Goal: Task Accomplishment & Management: Use online tool/utility

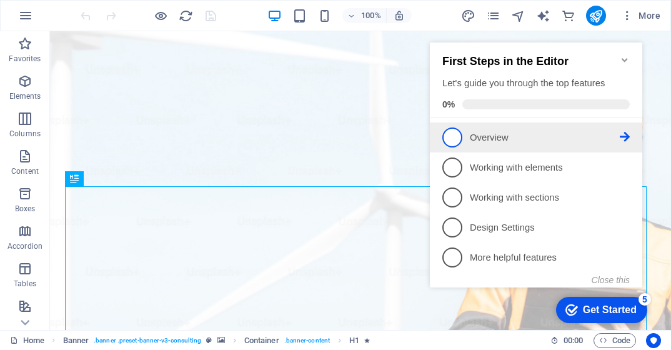
click at [457, 139] on span "1" at bounding box center [452, 137] width 20 height 20
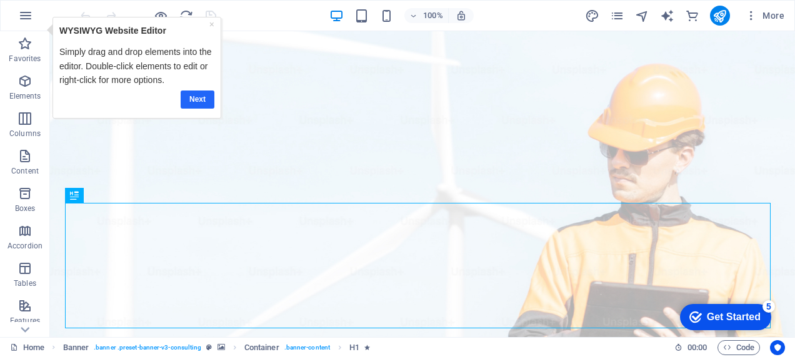
click at [202, 95] on link "Next" at bounding box center [198, 99] width 34 height 18
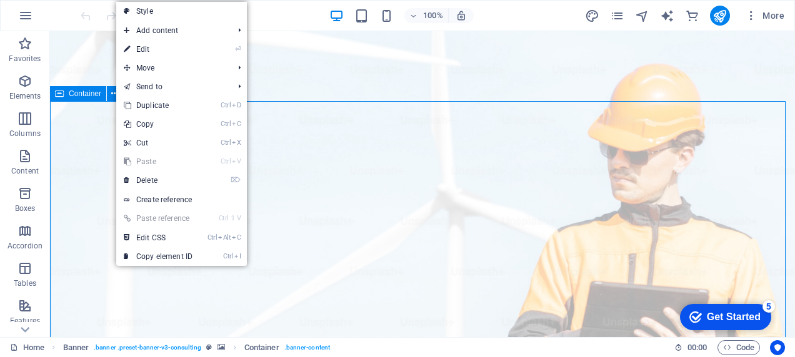
click at [0, 0] on span "Container" at bounding box center [0, 0] width 0 height 0
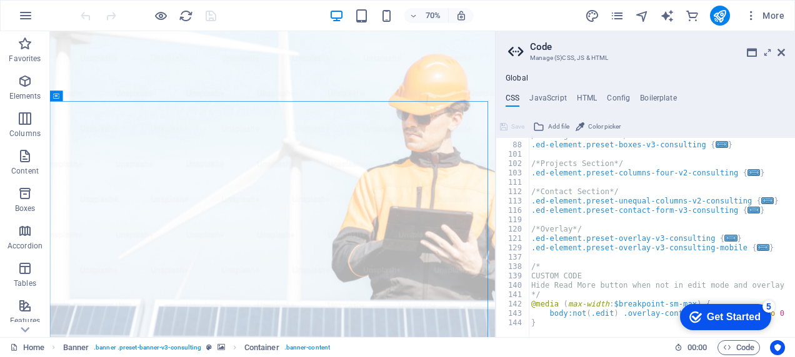
scroll to position [232, 0]
click at [670, 59] on header "Code Manage (S)CSS, JS & HTML" at bounding box center [646, 47] width 277 height 32
click at [670, 51] on icon at bounding box center [780, 52] width 7 height 10
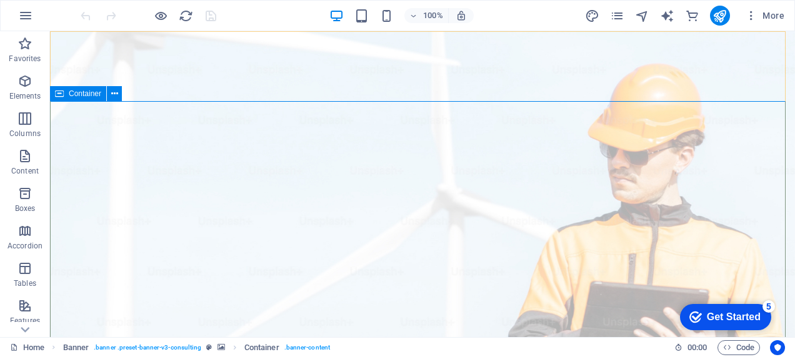
click at [0, 0] on span "Container" at bounding box center [0, 0] width 0 height 0
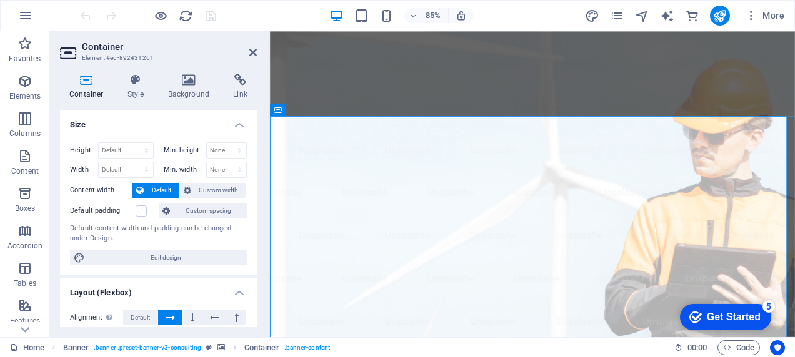
click at [247, 205] on div "Height Default px rem % vh vw Min. height None px rem % vh vw Width Default px …" at bounding box center [158, 203] width 197 height 143
drag, startPoint x: 257, startPoint y: 201, endPoint x: 253, endPoint y: 231, distance: 30.8
click at [253, 231] on div "Container Style Background Link Size Height Default px rem % vh vw Min. height …" at bounding box center [158, 201] width 217 height 274
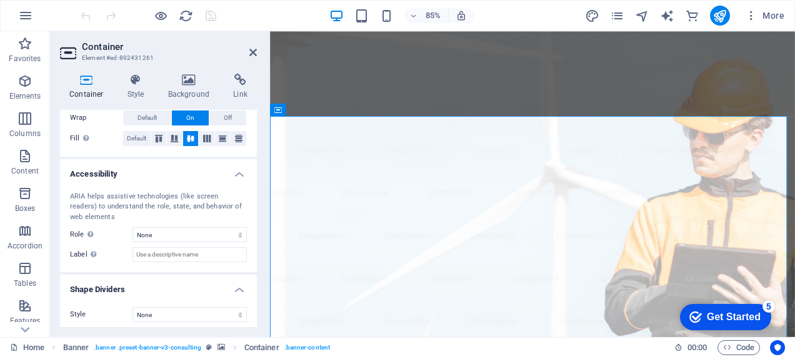
scroll to position [266, 0]
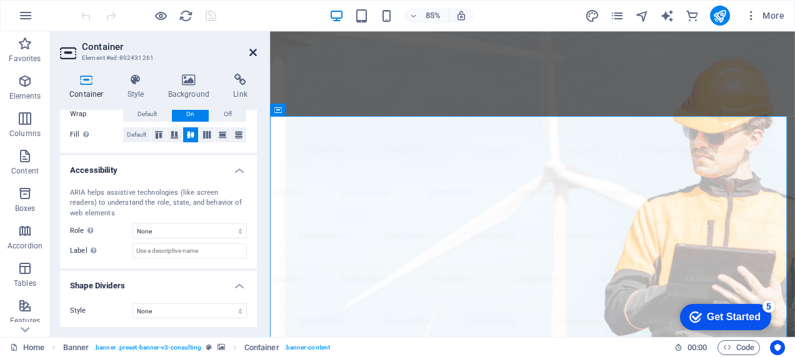
click at [254, 51] on icon at bounding box center [252, 52] width 7 height 10
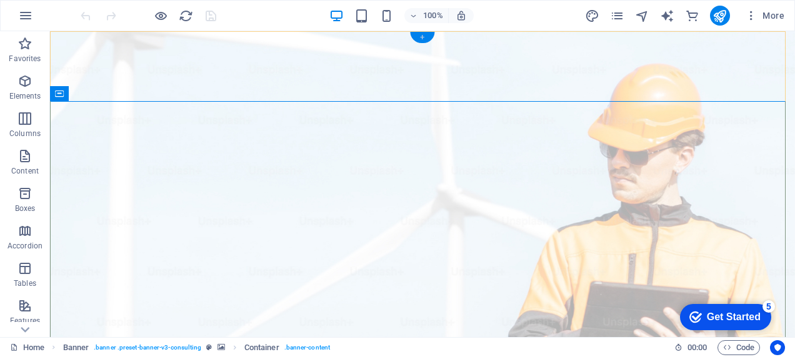
click at [422, 36] on div "+" at bounding box center [422, 37] width 24 height 11
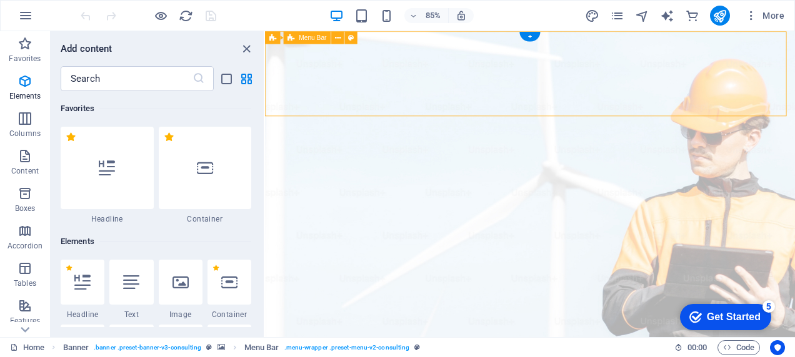
scroll to position [2186, 0]
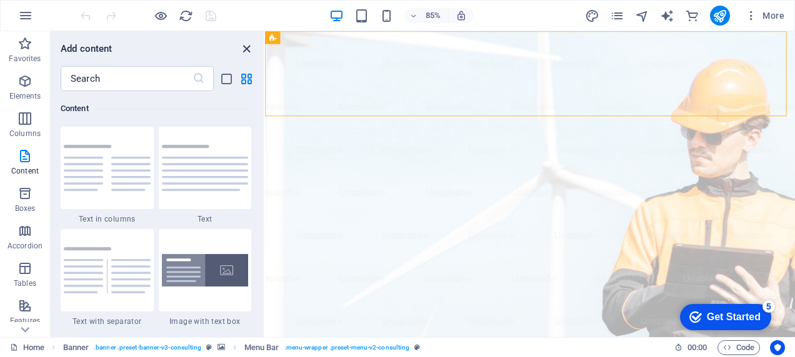
click at [244, 46] on icon "close panel" at bounding box center [246, 49] width 14 height 14
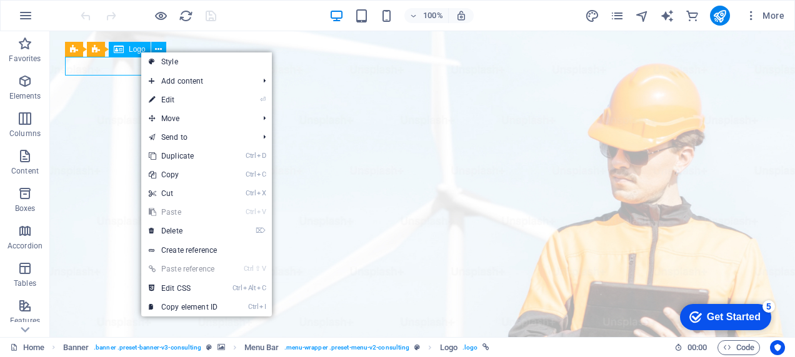
click at [140, 51] on span "Logo" at bounding box center [137, 49] width 17 height 7
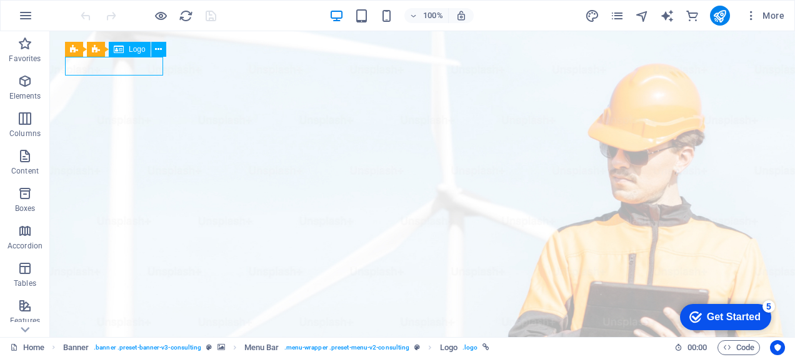
click at [140, 51] on span "Logo" at bounding box center [137, 49] width 17 height 7
select select "px"
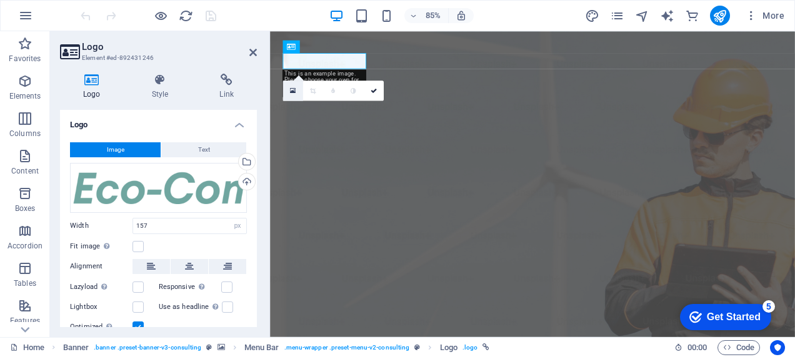
click at [293, 89] on icon at bounding box center [293, 90] width 6 height 7
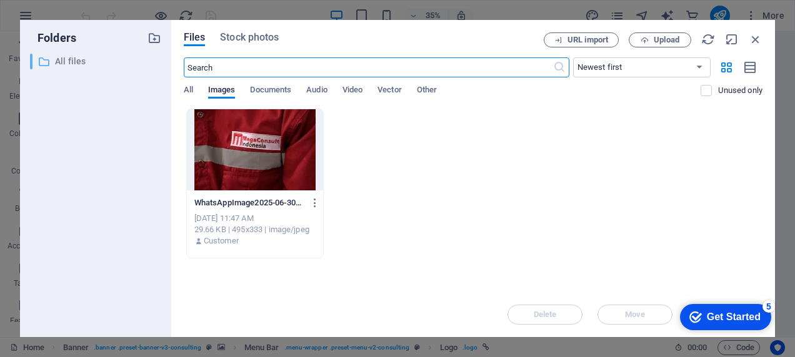
click at [45, 62] on icon at bounding box center [43, 62] width 12 height 12
click at [189, 89] on span "All" at bounding box center [188, 90] width 9 height 17
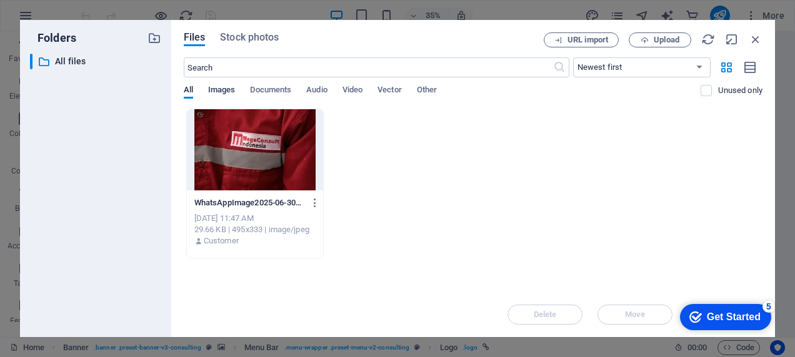
click at [213, 89] on span "Images" at bounding box center [221, 90] width 27 height 17
click at [269, 92] on span "Documents" at bounding box center [270, 90] width 41 height 17
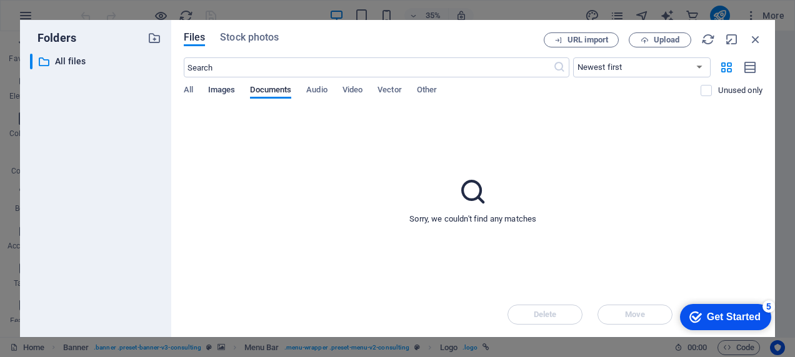
click at [227, 87] on span "Images" at bounding box center [221, 90] width 27 height 17
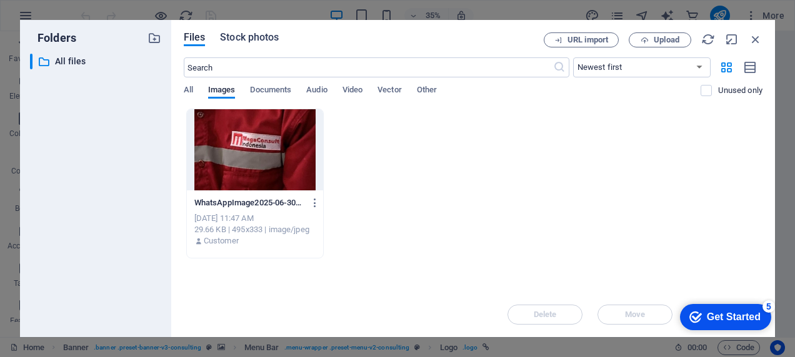
click at [255, 36] on span "Stock photos" at bounding box center [249, 37] width 59 height 15
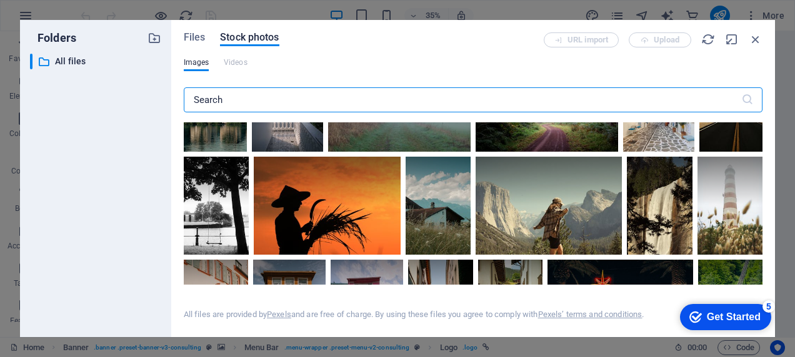
scroll to position [0, 0]
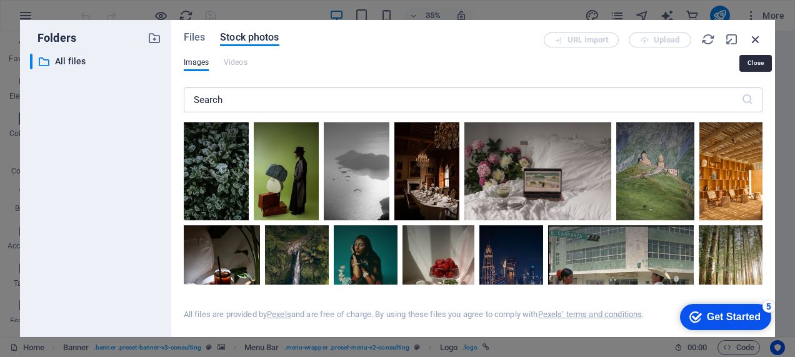
click at [670, 37] on icon "button" at bounding box center [755, 39] width 14 height 14
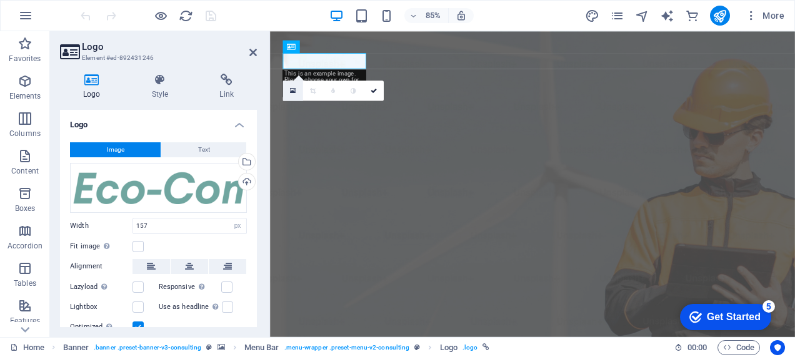
click at [292, 94] on icon at bounding box center [293, 90] width 6 height 7
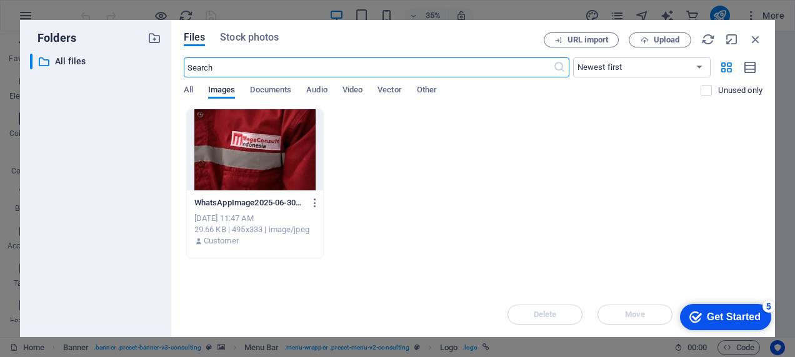
click at [461, 121] on div "WhatsAppImage2025-06-30at7.03.07AM-t3NRmiMHY4EZib-GmOnVPA.jpeg WhatsAppImage202…" at bounding box center [473, 184] width 578 height 150
click at [655, 41] on span "Upload" at bounding box center [666, 39] width 26 height 7
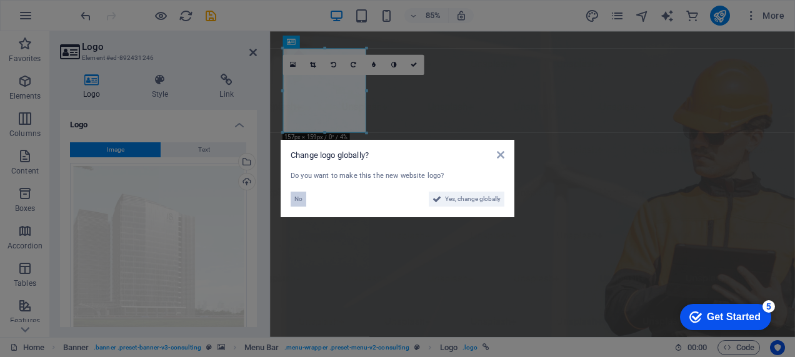
click at [298, 198] on span "No" at bounding box center [298, 199] width 8 height 15
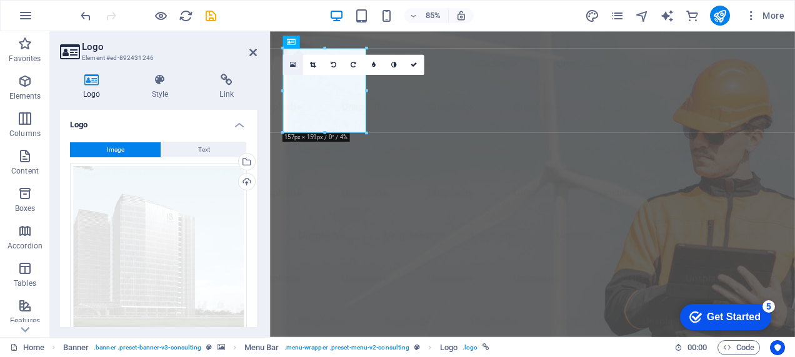
click at [290, 62] on icon at bounding box center [293, 64] width 6 height 7
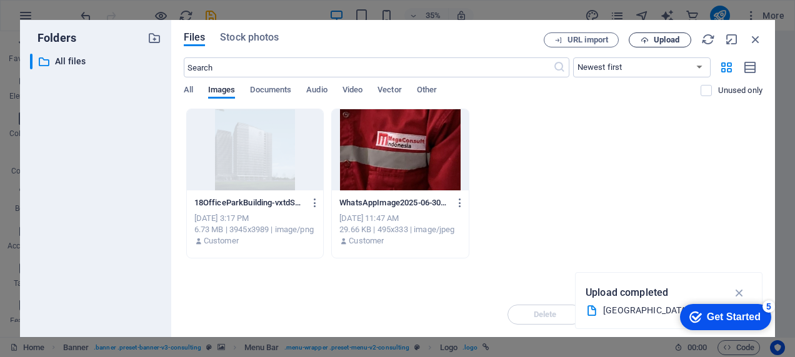
drag, startPoint x: 672, startPoint y: 37, endPoint x: 655, endPoint y: 34, distance: 17.3
click at [655, 34] on button "Upload" at bounding box center [659, 39] width 62 height 15
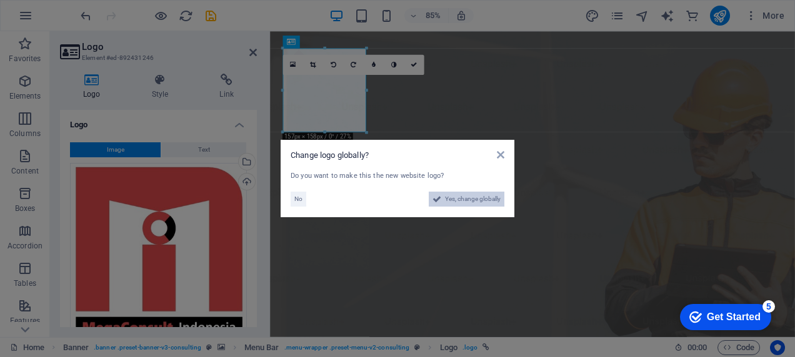
drag, startPoint x: 480, startPoint y: 197, endPoint x: 592, endPoint y: 475, distance: 299.9
click at [477, 197] on span "Yes, change globally" at bounding box center [473, 199] width 56 height 15
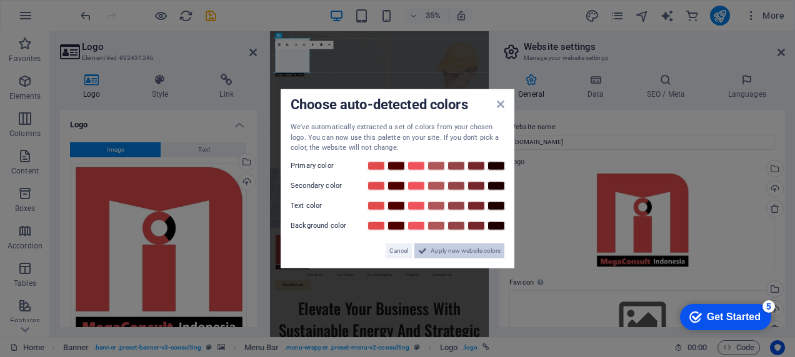
click at [460, 251] on span "Apply new website colors" at bounding box center [465, 250] width 70 height 15
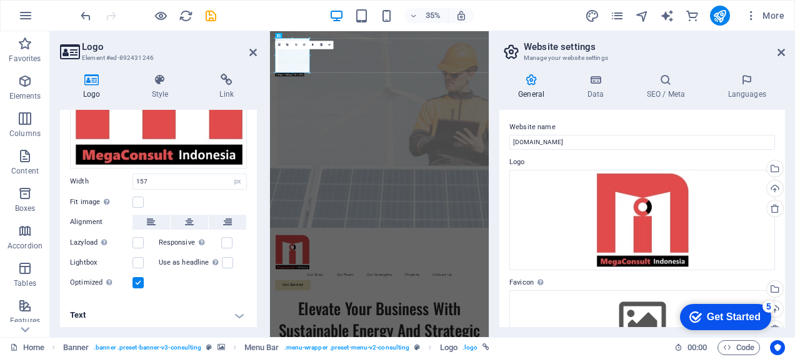
scroll to position [31, 0]
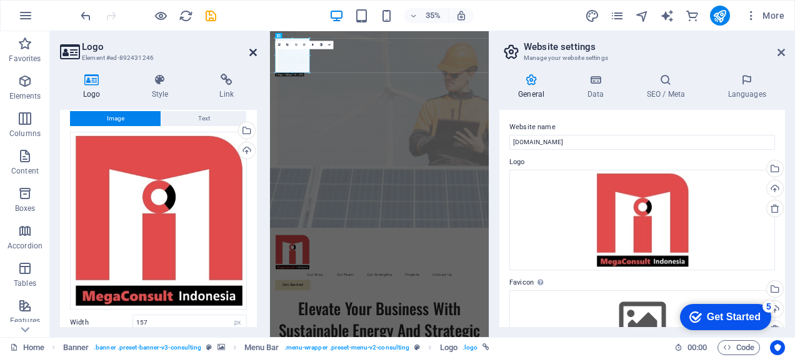
click at [252, 51] on icon at bounding box center [252, 52] width 7 height 10
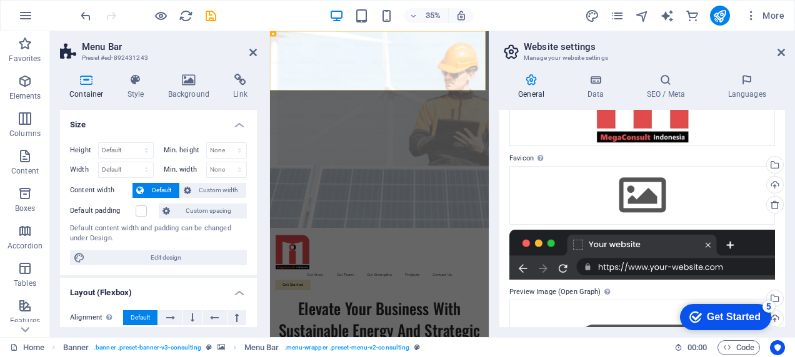
scroll to position [123, 0]
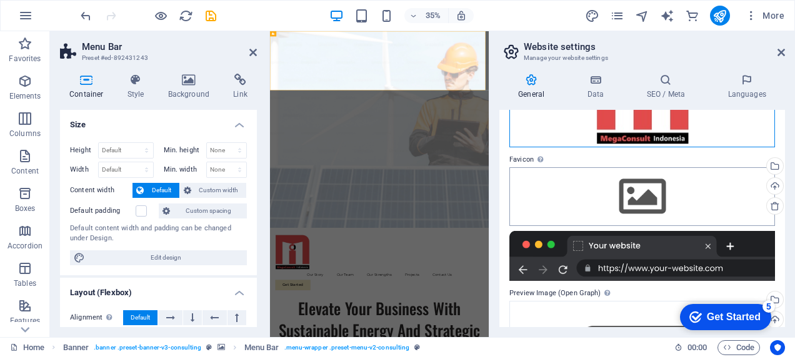
drag, startPoint x: 616, startPoint y: 125, endPoint x: 622, endPoint y: 211, distance: 86.4
click at [622, 211] on div "Website name [DOMAIN_NAME] Logo Drag files here, click to choose files or selec…" at bounding box center [641, 218] width 285 height 217
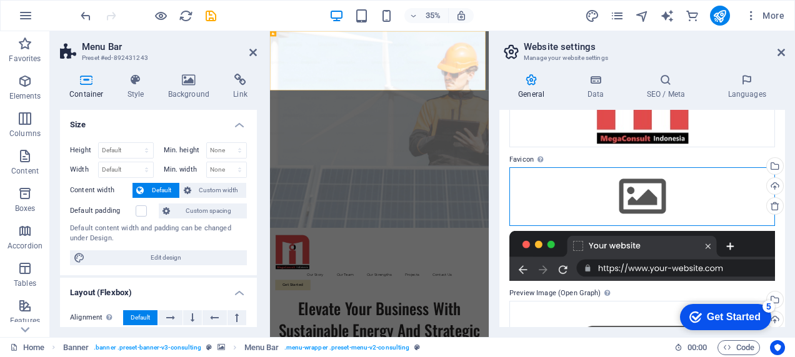
click at [625, 186] on div "Drag files here, click to choose files or select files from Files or our free s…" at bounding box center [642, 196] width 266 height 59
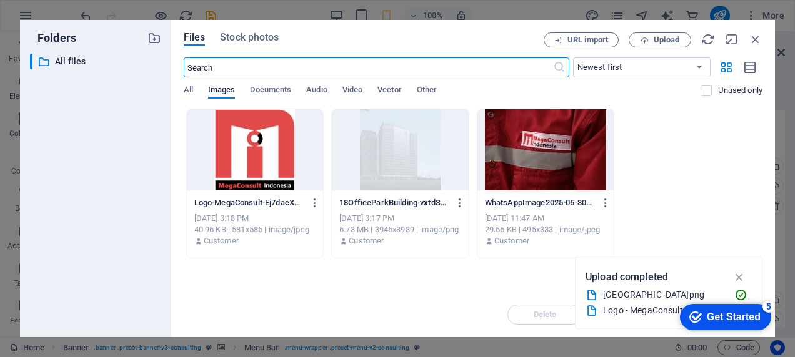
click at [268, 163] on div at bounding box center [255, 149] width 137 height 81
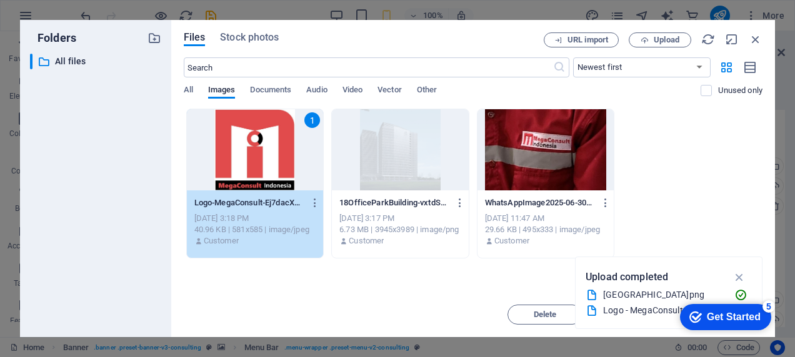
drag, startPoint x: 782, startPoint y: 255, endPoint x: 787, endPoint y: 287, distance: 32.9
click at [670, 287] on div "Folders ​ All files All files Files Stock photos URL import Upload ​ Newest fir…" at bounding box center [397, 178] width 795 height 357
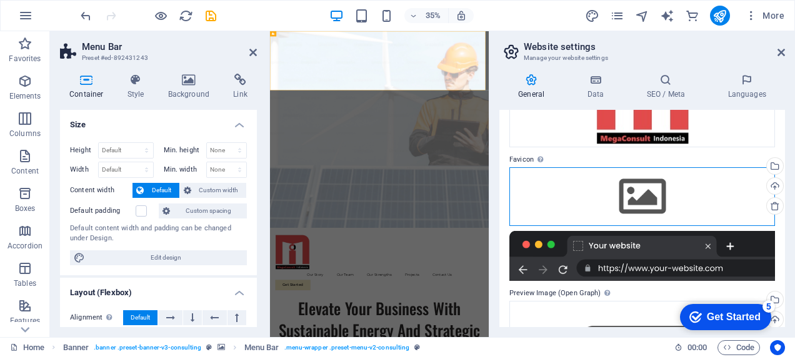
click at [640, 199] on div "Drag files here, click to choose files or select files from Files or our free s…" at bounding box center [642, 196] width 266 height 59
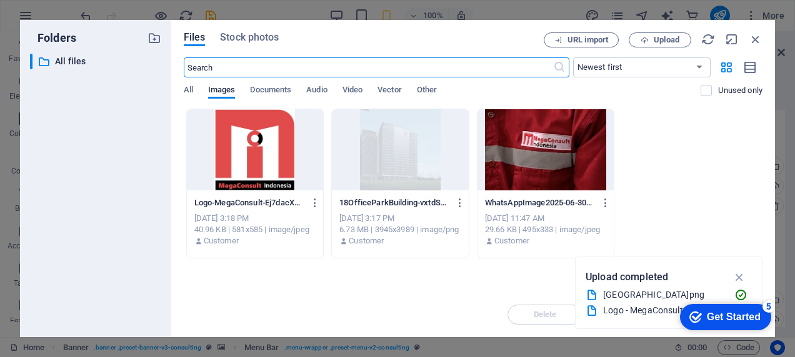
click at [270, 144] on div at bounding box center [255, 149] width 137 height 81
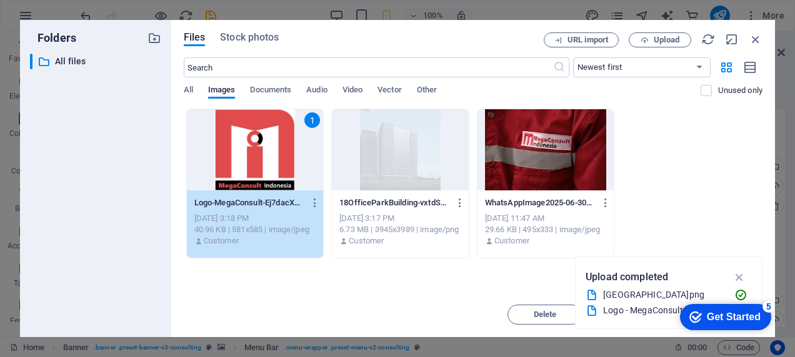
click at [270, 144] on div "1" at bounding box center [255, 149] width 137 height 81
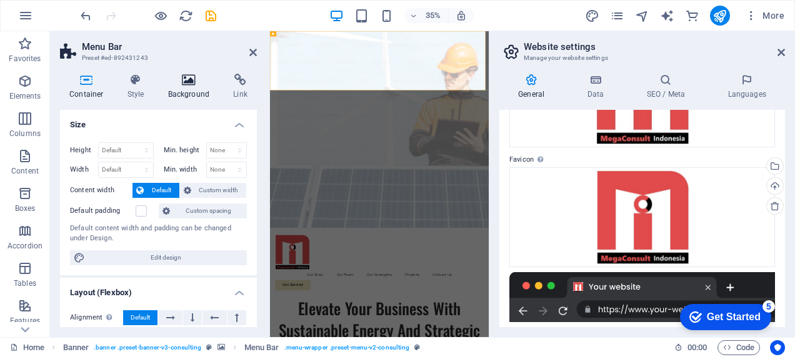
click at [188, 86] on h4 "Background" at bounding box center [192, 87] width 66 height 26
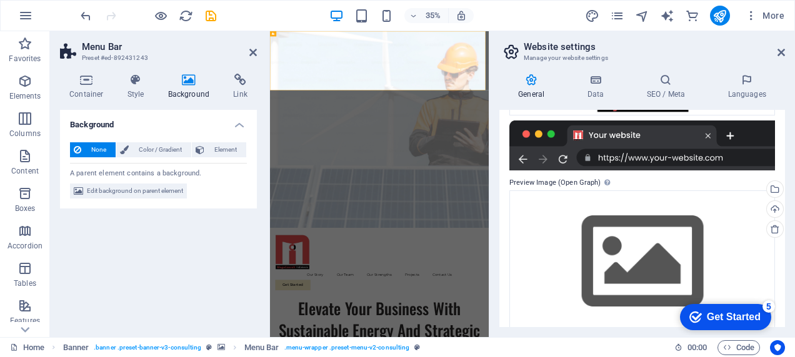
scroll to position [290, 0]
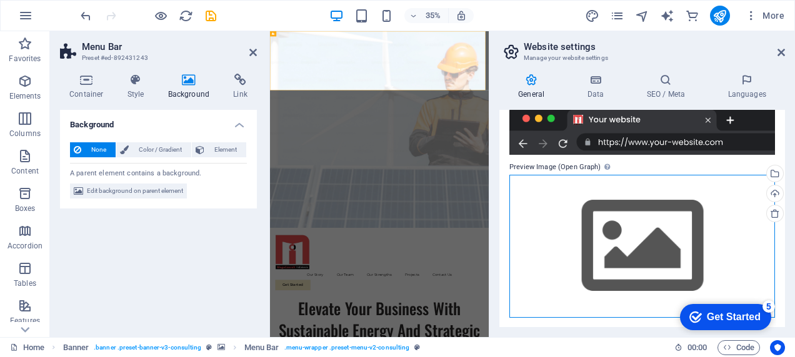
click at [644, 239] on div "Drag files here, click to choose files or select files from Files or our free s…" at bounding box center [642, 246] width 266 height 143
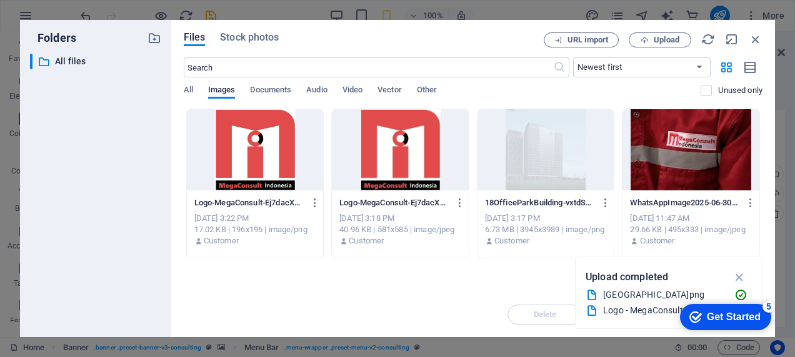
click at [536, 159] on div at bounding box center [545, 149] width 137 height 81
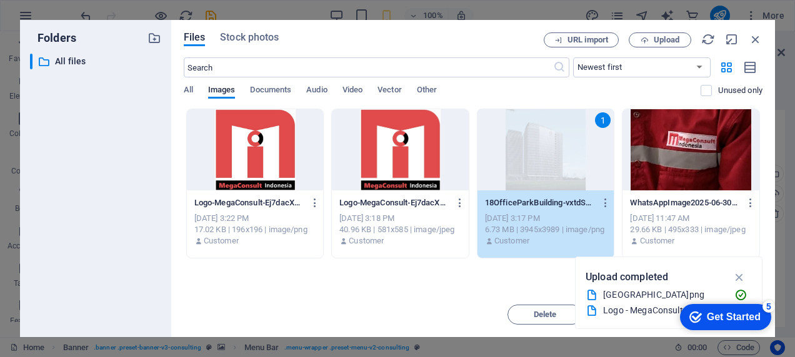
click at [536, 159] on div "1" at bounding box center [545, 149] width 137 height 81
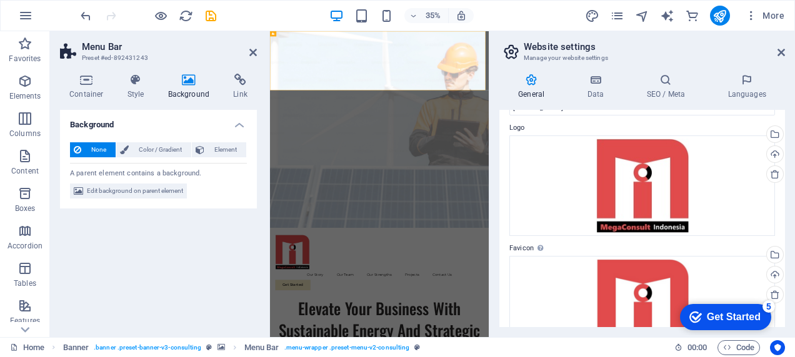
scroll to position [0, 0]
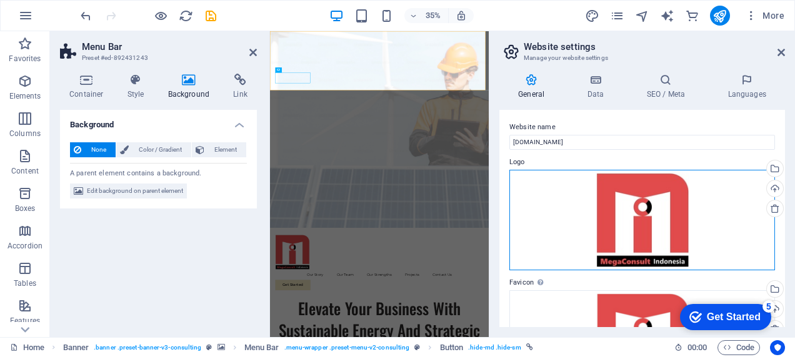
click at [651, 199] on div "Drag files here, click to choose files or select files from Files or our free s…" at bounding box center [642, 220] width 266 height 101
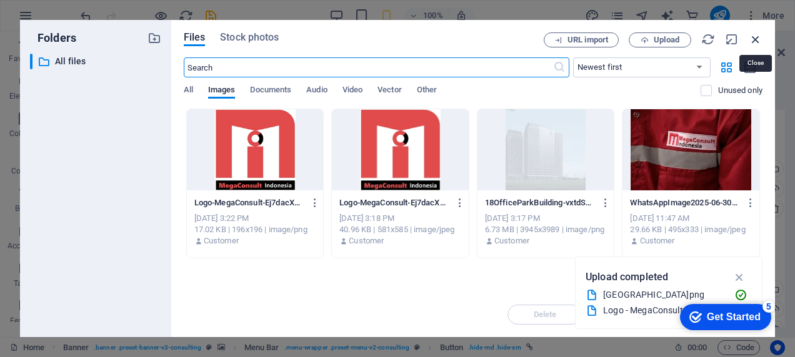
click at [670, 41] on icon "button" at bounding box center [755, 39] width 14 height 14
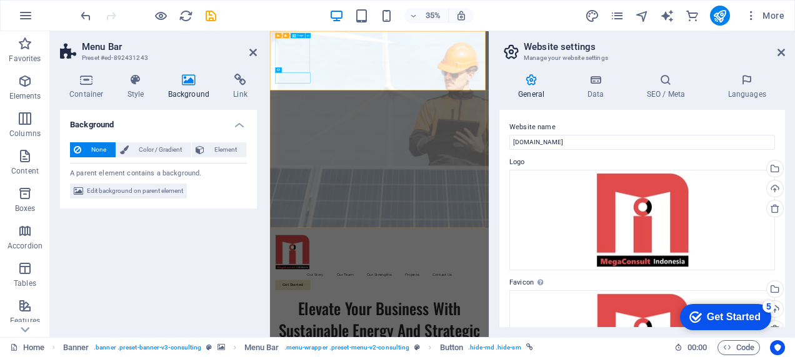
select select "px"
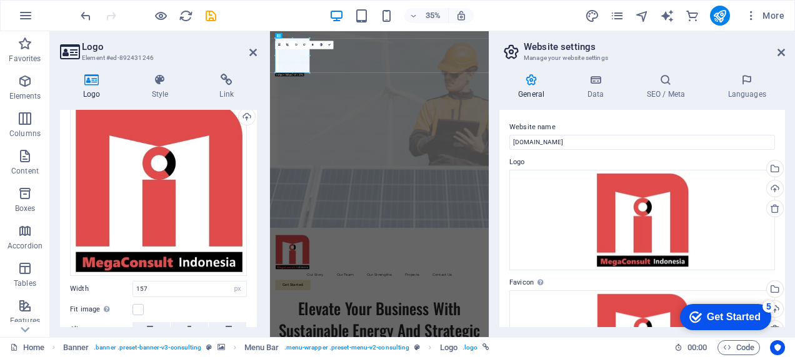
scroll to position [69, 0]
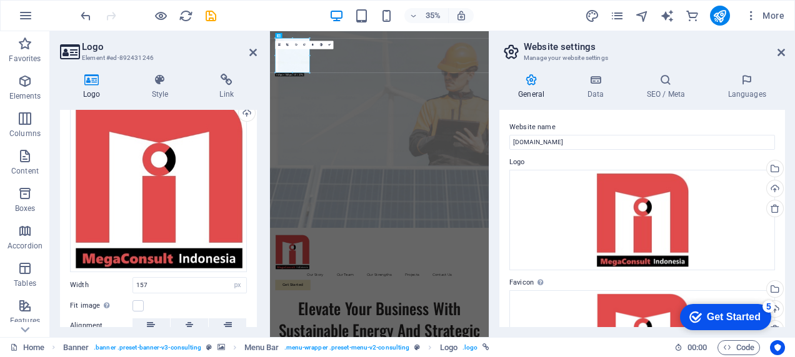
drag, startPoint x: 257, startPoint y: 266, endPoint x: 258, endPoint y: 284, distance: 18.8
click at [258, 284] on div "Logo Style Link Logo Image Text Drag files here, click to choose files or selec…" at bounding box center [158, 201] width 217 height 274
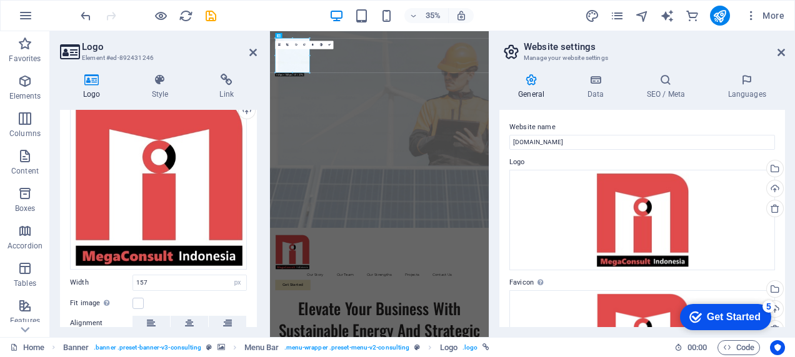
scroll to position [54, 0]
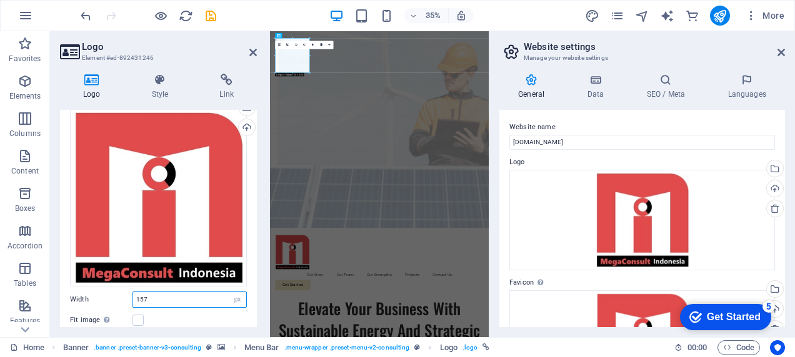
click at [147, 297] on input "157" at bounding box center [189, 299] width 113 height 15
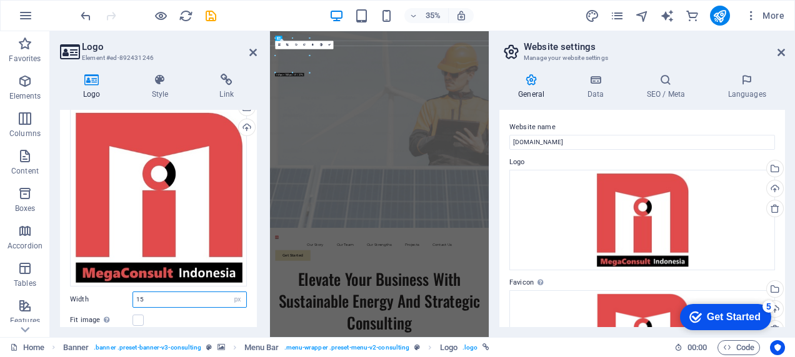
click at [150, 294] on input "15" at bounding box center [189, 299] width 113 height 15
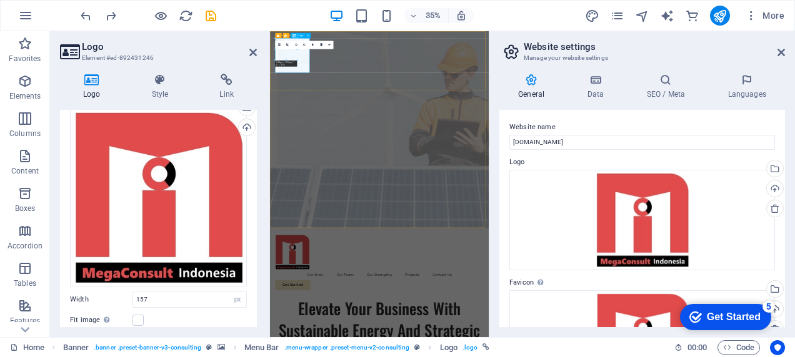
click at [161, 299] on input "157" at bounding box center [189, 299] width 113 height 15
type input "1"
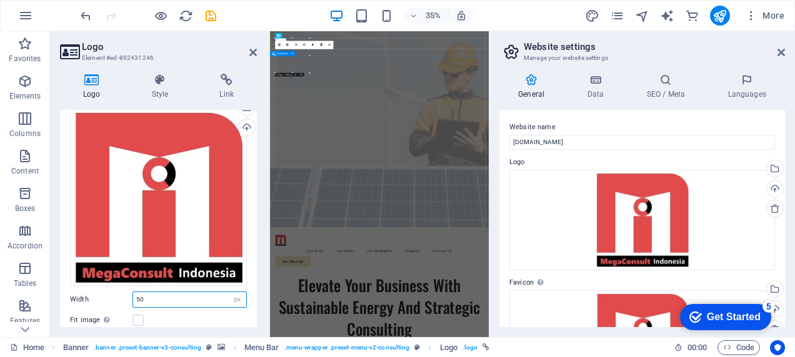
type input "50"
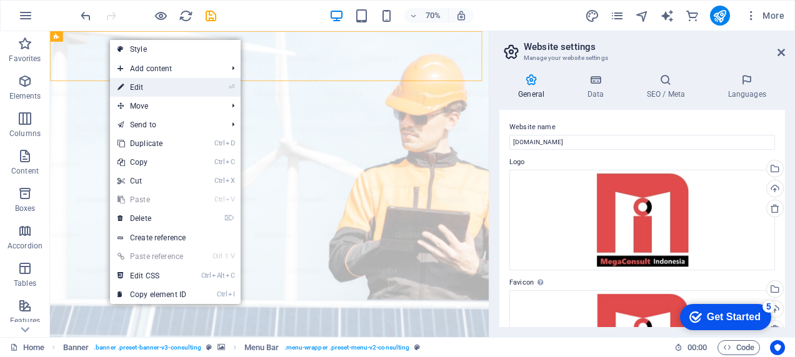
click at [144, 86] on link "⏎ Edit" at bounding box center [152, 87] width 84 height 19
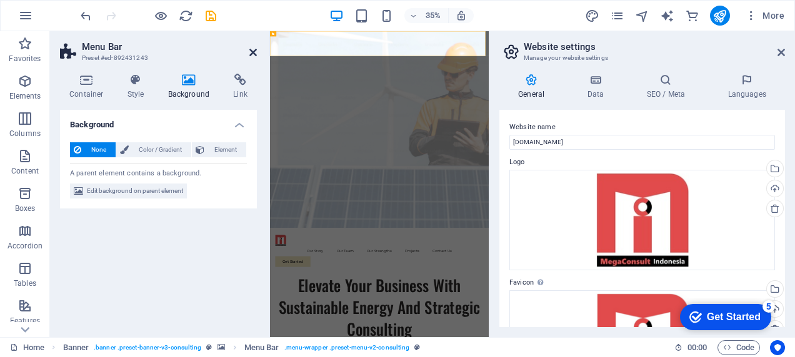
click at [252, 50] on icon at bounding box center [252, 52] width 7 height 10
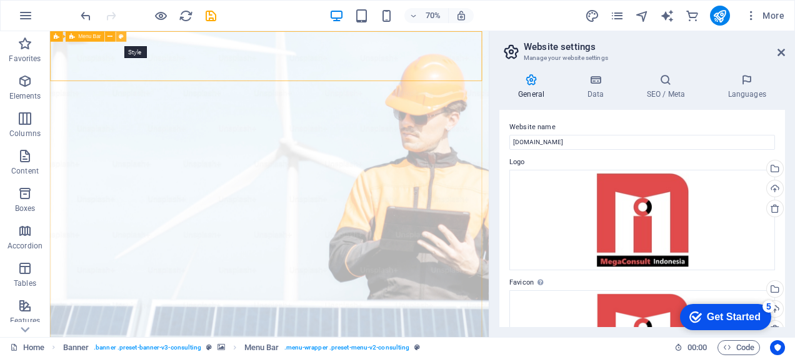
click at [120, 37] on icon at bounding box center [121, 36] width 5 height 9
select select "rem"
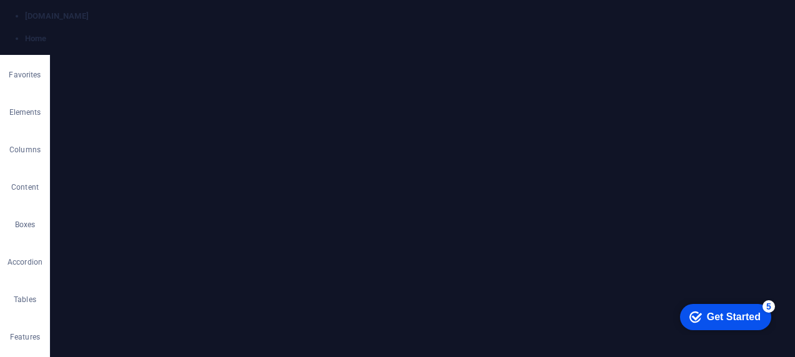
select select "rem"
click at [252, 55] on icon at bounding box center [252, 52] width 7 height 10
click at [87, 37] on icon at bounding box center [88, 36] width 5 height 9
click at [119, 82] on link "⏎ Edit" at bounding box center [131, 85] width 84 height 19
select select "px"
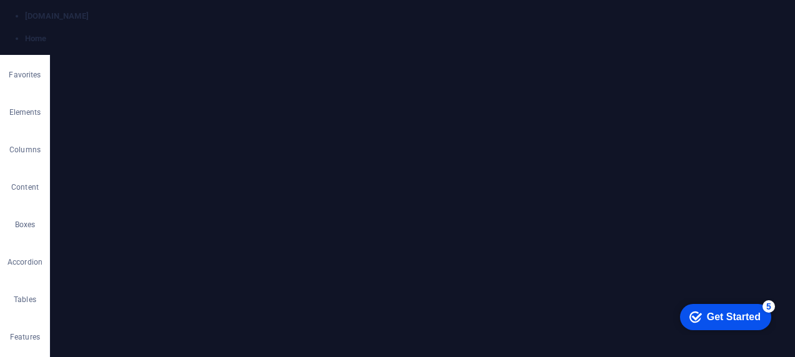
select select "header"
click at [185, 90] on h4 "Background" at bounding box center [192, 87] width 66 height 26
click at [97, 191] on span "Image" at bounding box center [97, 191] width 20 height 15
click at [245, 180] on div "Select files from the file manager, stock photos, or upload file(s)" at bounding box center [245, 181] width 19 height 19
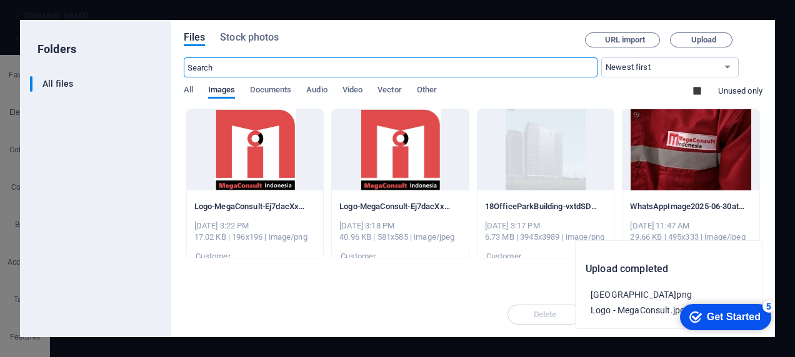
click at [541, 171] on div at bounding box center [545, 149] width 137 height 81
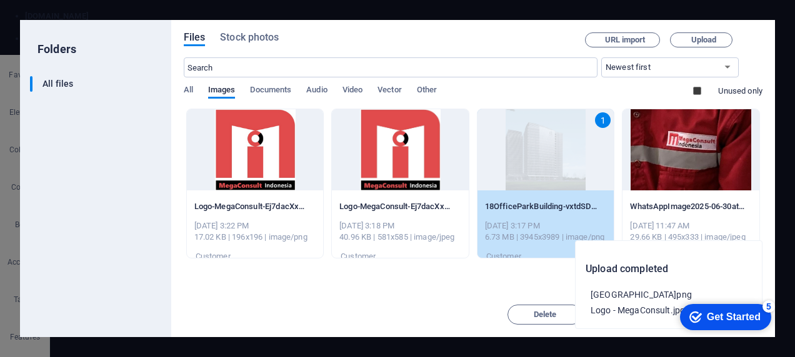
click at [546, 162] on div "1" at bounding box center [545, 149] width 137 height 81
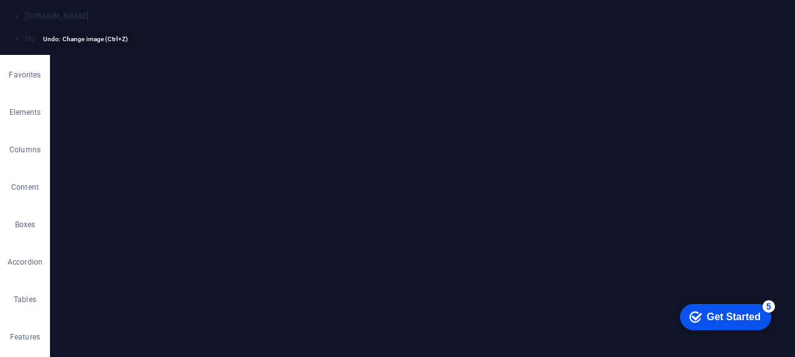
click at [244, 176] on div "Select files from the file manager, stock photos, or upload file(s)" at bounding box center [245, 181] width 19 height 19
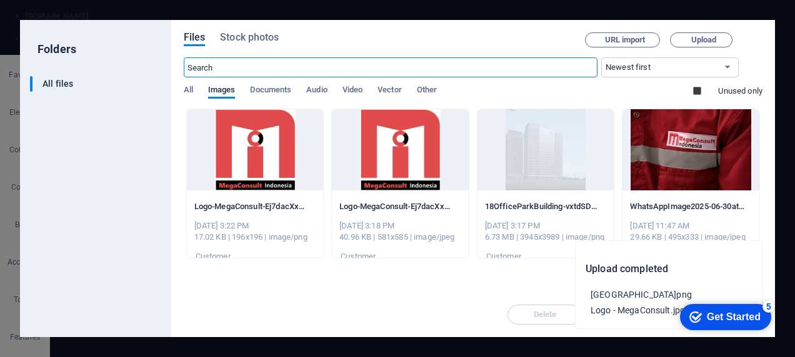
click at [670, 144] on div at bounding box center [690, 149] width 137 height 81
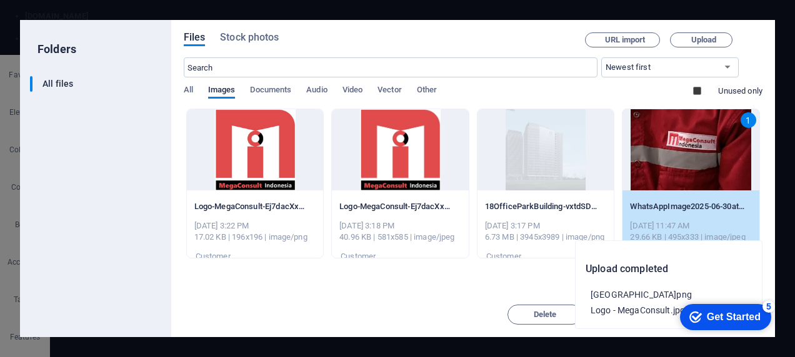
click at [670, 158] on div "1" at bounding box center [690, 149] width 137 height 81
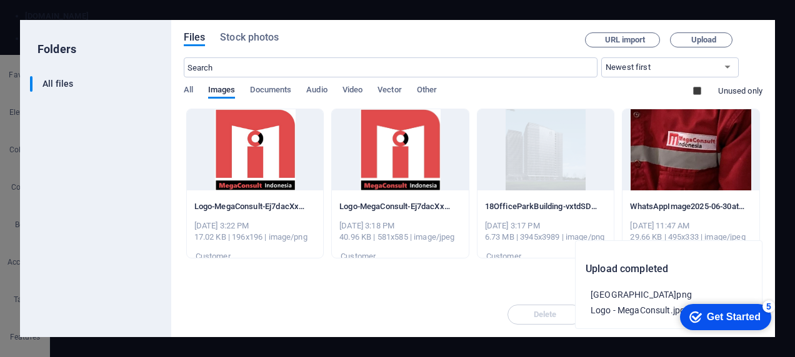
click at [670, 158] on div at bounding box center [690, 149] width 137 height 81
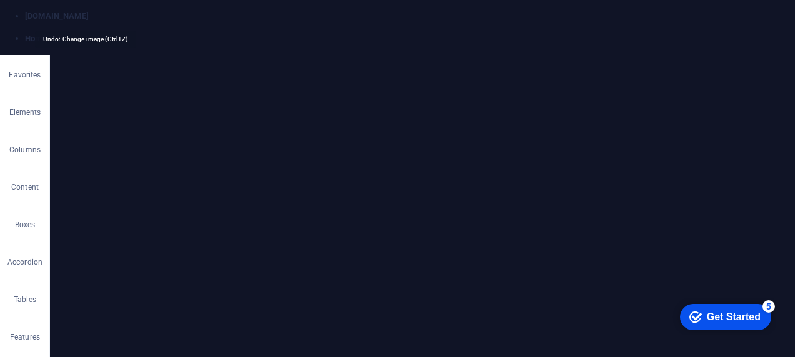
click at [236, 180] on div "Select files from the file manager, stock photos, or upload file(s)" at bounding box center [195, 180] width 81 height 47
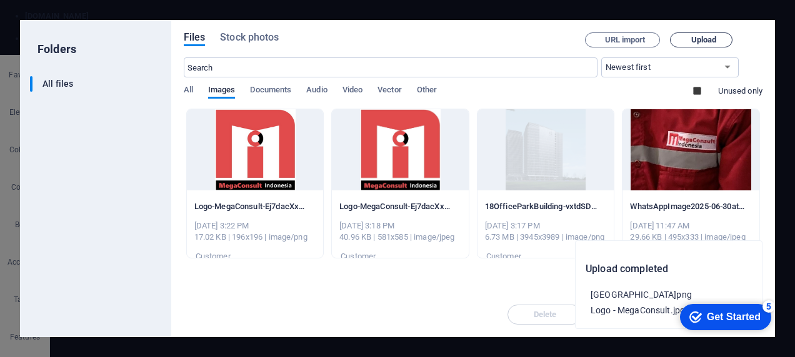
click at [662, 41] on span "Upload" at bounding box center [666, 39] width 26 height 7
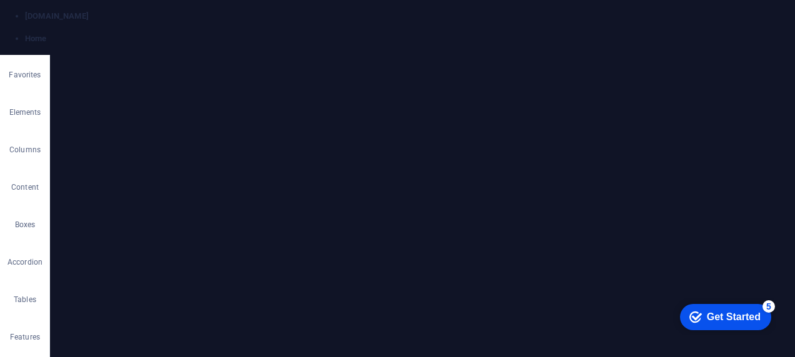
click at [167, 207] on span "Edit design" at bounding box center [166, 207] width 154 height 15
select select "px"
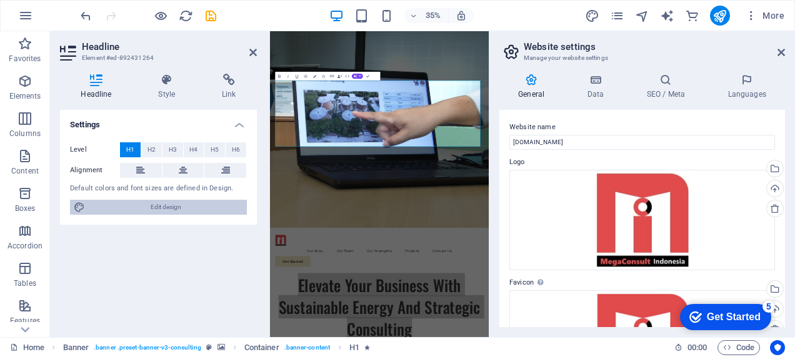
select select "400"
select select "px"
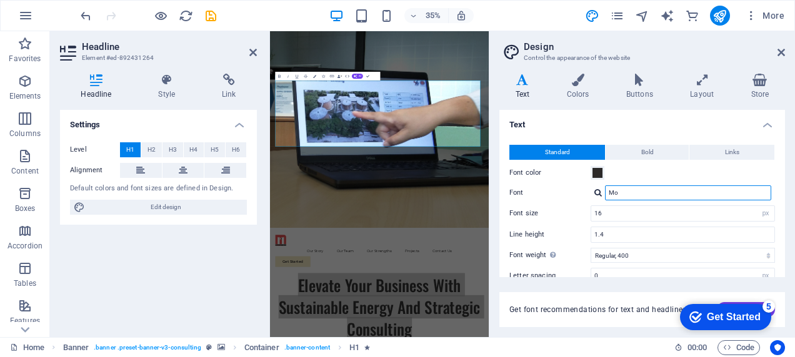
type input "M"
type input "F"
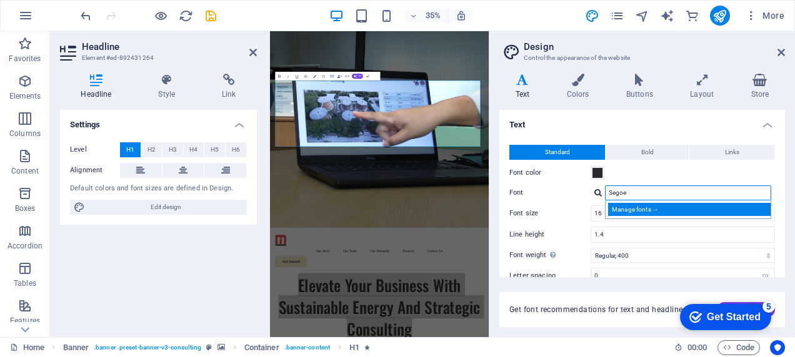
type input "Segoe"
click at [626, 207] on div "Manage fonts →" at bounding box center [690, 209] width 165 height 13
select select "popularity"
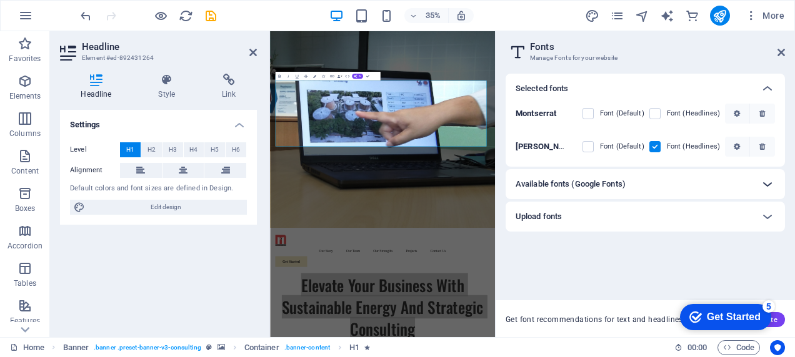
click at [670, 186] on icon at bounding box center [767, 184] width 15 height 15
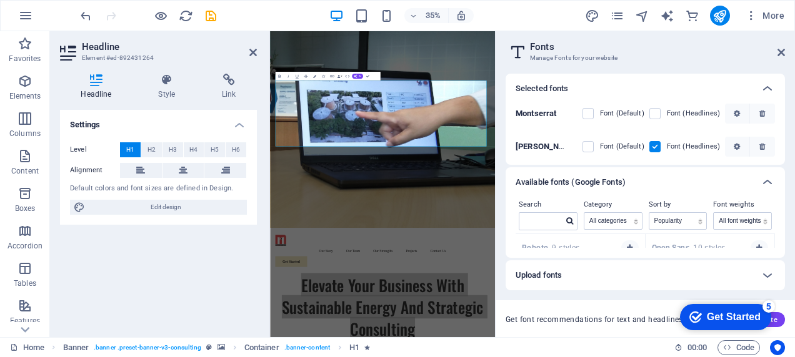
drag, startPoint x: 767, startPoint y: 277, endPoint x: 564, endPoint y: 281, distance: 203.7
click at [564, 281] on div "Upload fonts" at bounding box center [633, 275] width 237 height 15
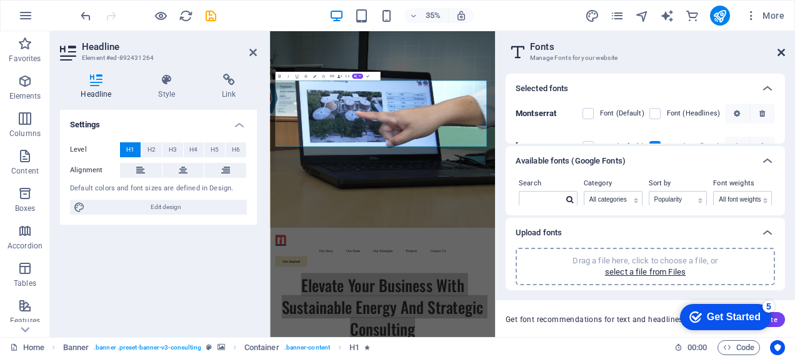
click at [670, 52] on icon at bounding box center [780, 52] width 7 height 10
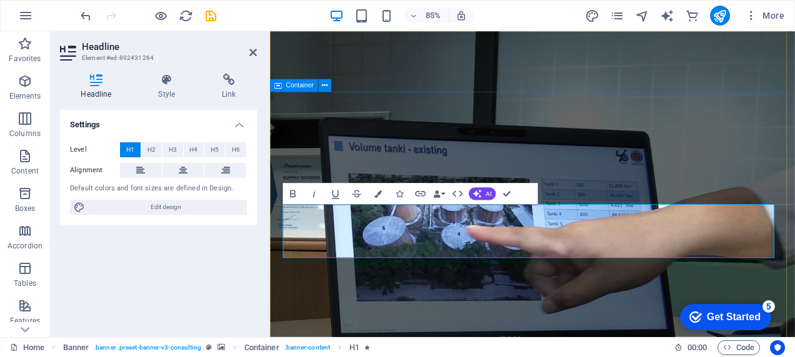
scroll to position [0, 4]
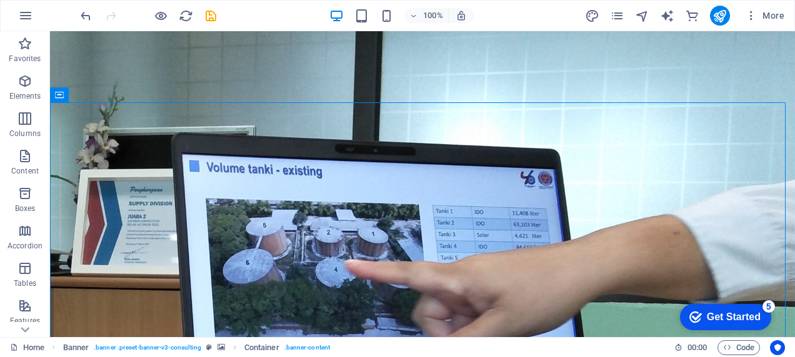
drag, startPoint x: 788, startPoint y: 329, endPoint x: 497, endPoint y: 276, distance: 295.9
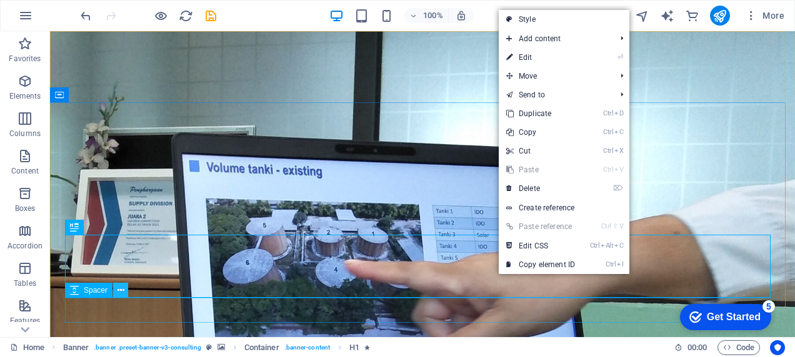
click at [119, 292] on icon at bounding box center [120, 290] width 7 height 13
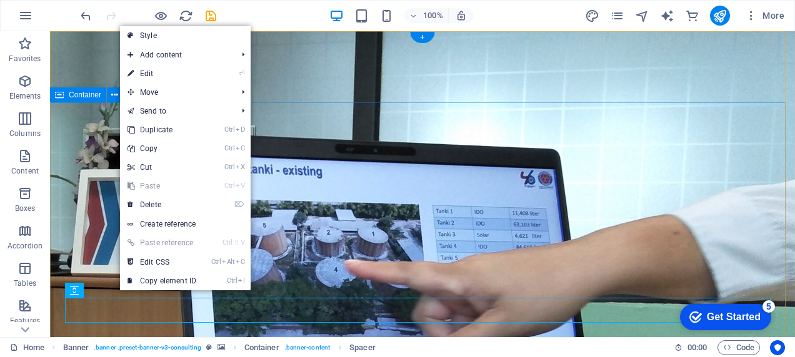
drag, startPoint x: 210, startPoint y: 107, endPoint x: 358, endPoint y: 155, distance: 155.5
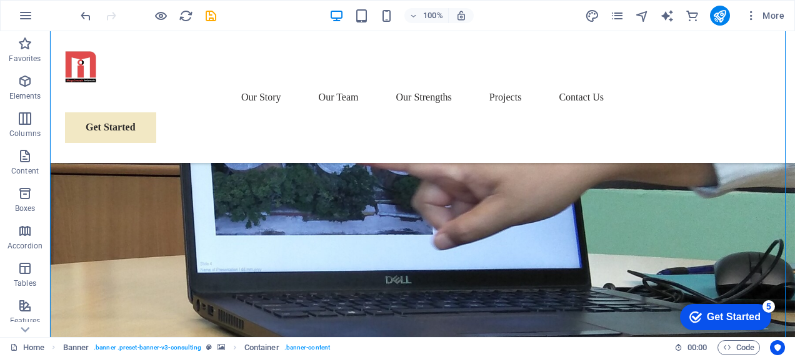
scroll to position [125, 0]
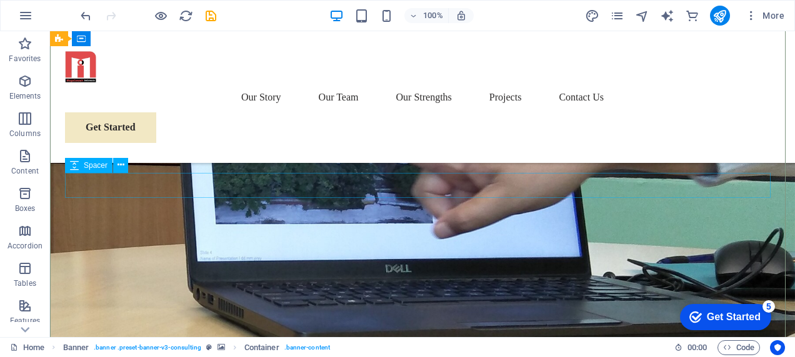
click at [83, 167] on div "Spacer" at bounding box center [88, 165] width 47 height 15
click at [120, 164] on icon at bounding box center [120, 165] width 7 height 13
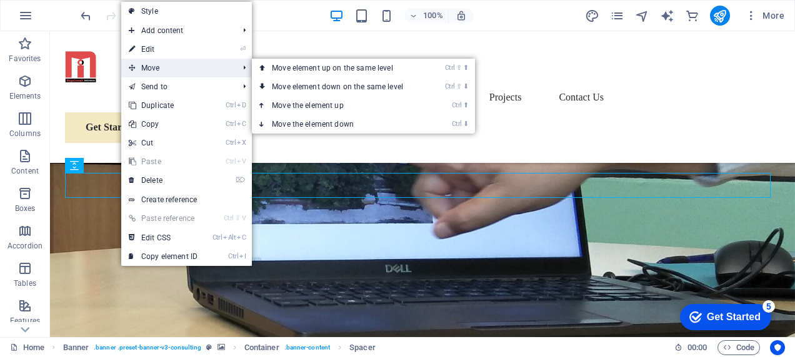
click at [164, 69] on span "Move" at bounding box center [177, 68] width 112 height 19
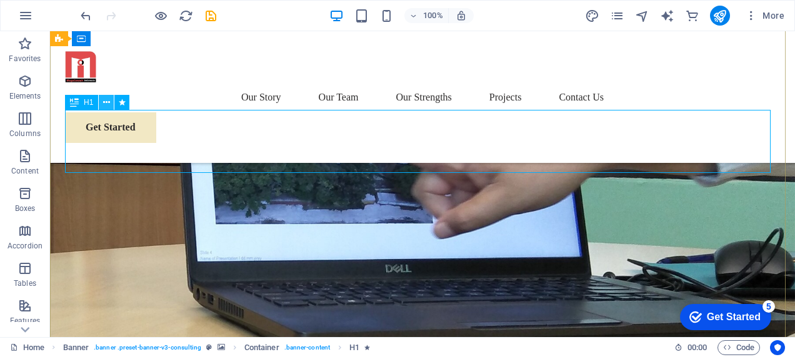
click at [0, 0] on icon at bounding box center [0, 0] width 0 height 0
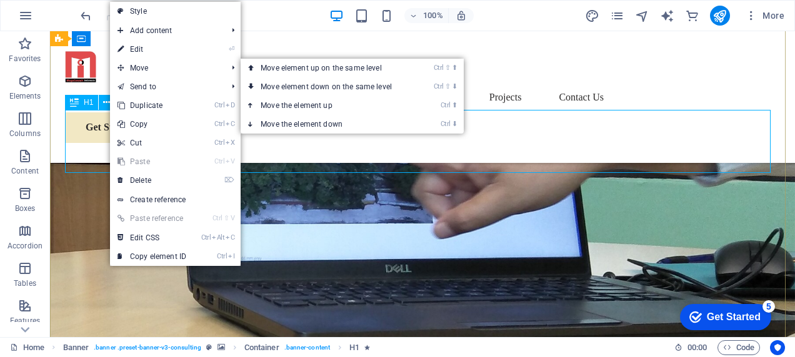
drag, startPoint x: 334, startPoint y: 155, endPoint x: 469, endPoint y: 168, distance: 136.2
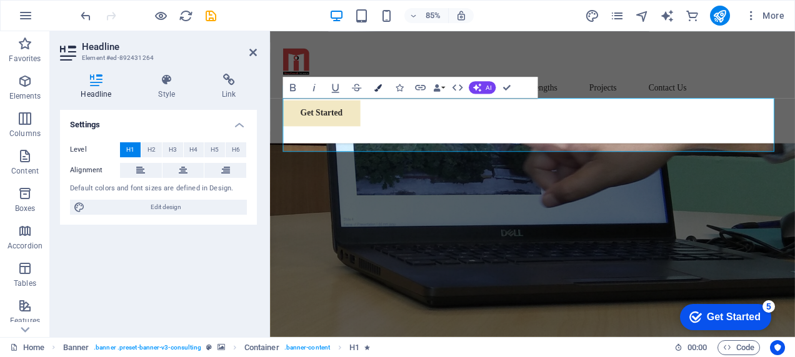
click at [377, 87] on icon "button" at bounding box center [377, 87] width 7 height 7
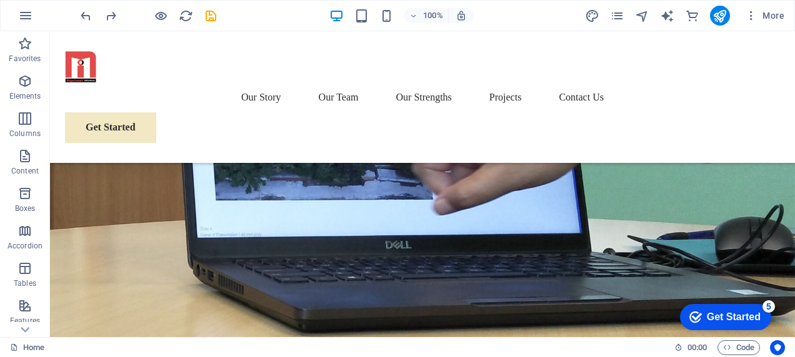
scroll to position [137, 0]
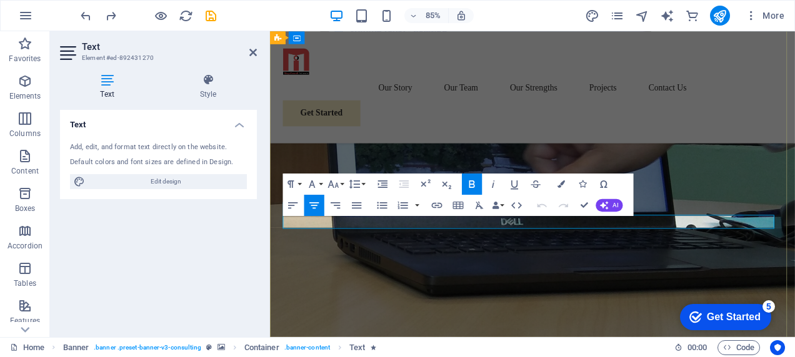
scroll to position [0, 4]
click at [324, 183] on button "Font Family" at bounding box center [314, 184] width 20 height 21
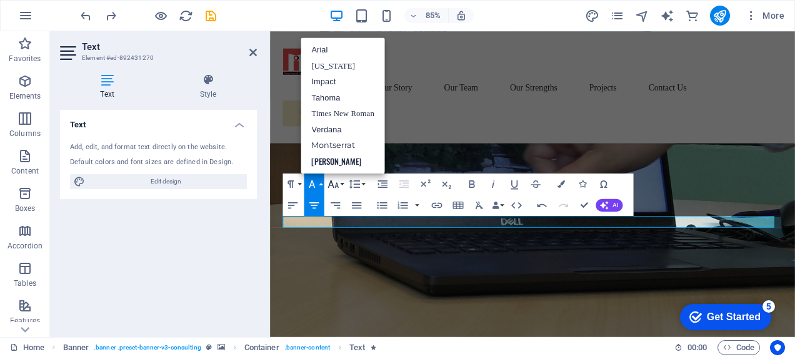
click at [343, 185] on button "Font Size" at bounding box center [335, 184] width 20 height 21
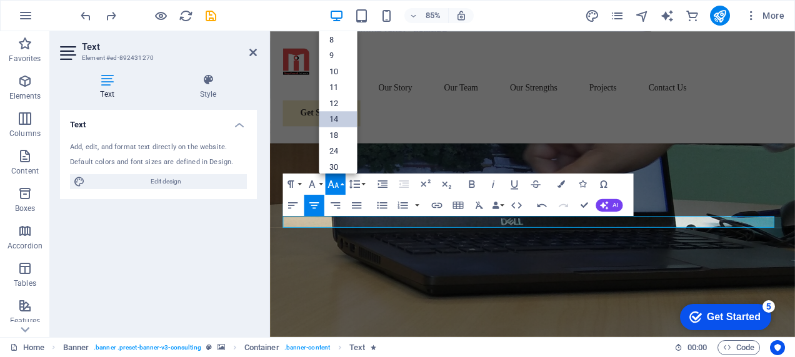
click at [336, 120] on link "14" at bounding box center [338, 119] width 38 height 16
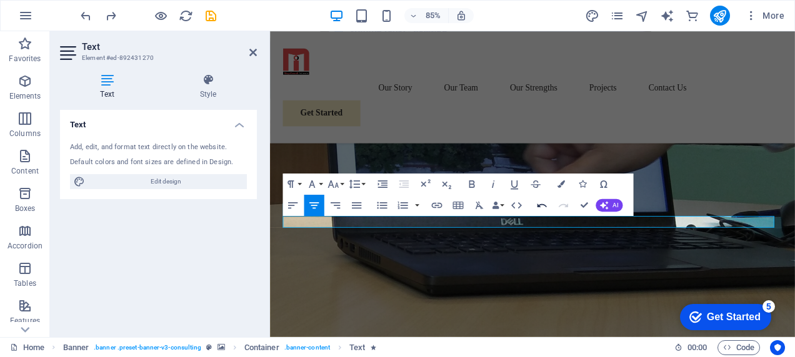
click at [544, 205] on icon "button" at bounding box center [541, 206] width 9 height 4
click at [362, 181] on button "Line Height" at bounding box center [356, 184] width 20 height 21
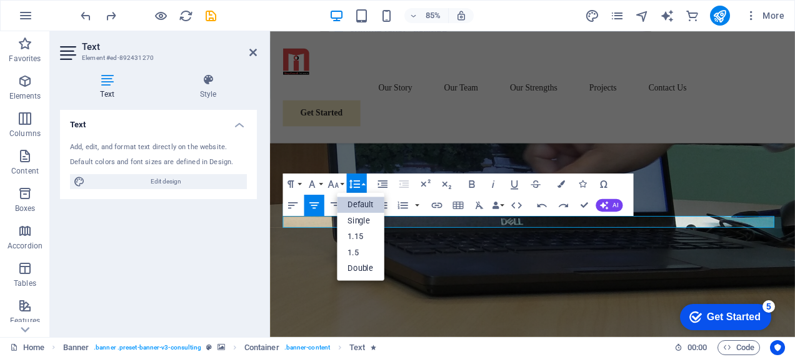
scroll to position [0, 0]
click at [341, 184] on button "Font Size" at bounding box center [335, 184] width 20 height 21
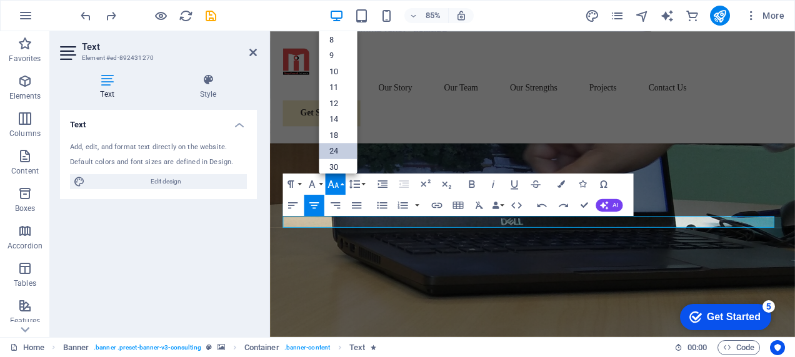
click at [337, 152] on link "24" at bounding box center [338, 151] width 38 height 16
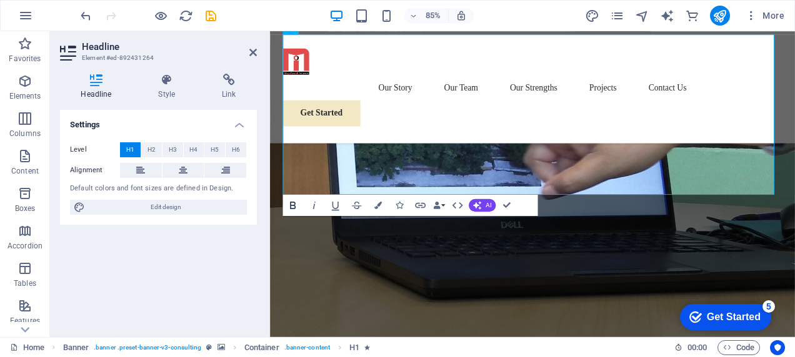
click at [291, 207] on icon "button" at bounding box center [292, 205] width 12 height 12
click at [380, 206] on icon "button" at bounding box center [377, 205] width 7 height 7
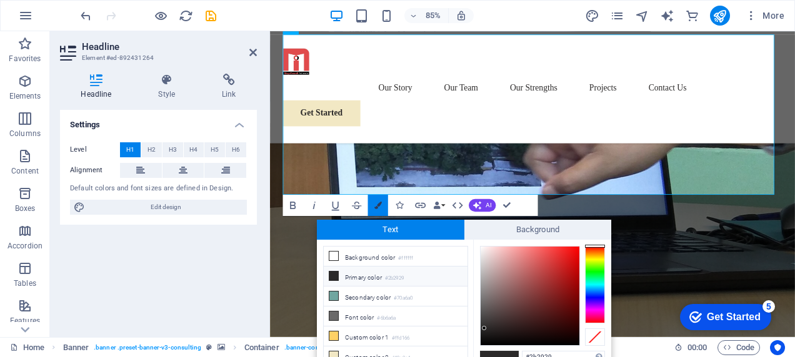
scroll to position [6, 0]
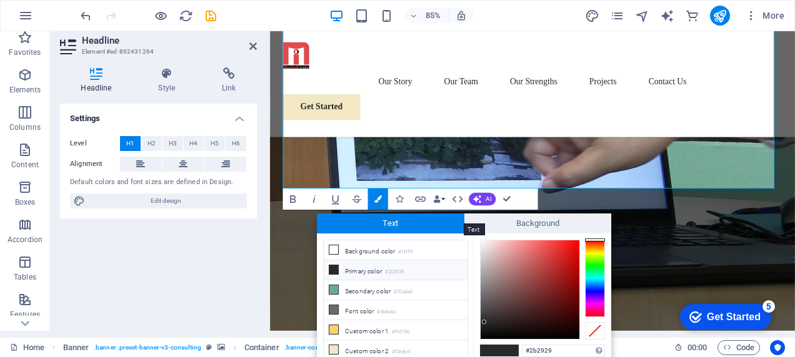
click at [430, 226] on span "Text" at bounding box center [390, 224] width 147 height 20
click at [356, 251] on li "Background color #ffffff" at bounding box center [396, 251] width 144 height 20
click at [366, 308] on li "Font color #6b6a6a" at bounding box center [396, 310] width 144 height 20
type input "#f5f1f1"
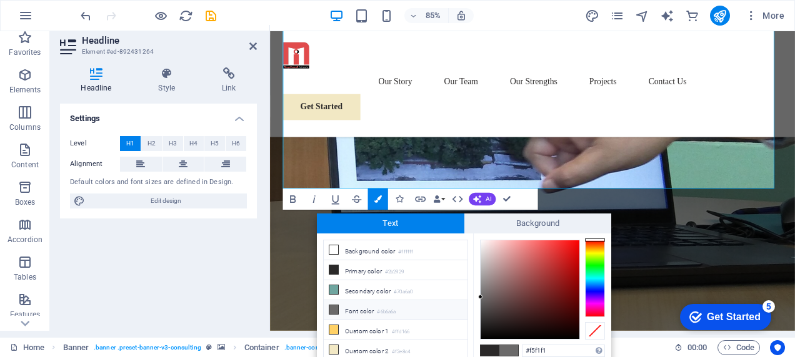
click at [481, 244] on div at bounding box center [529, 290] width 99 height 99
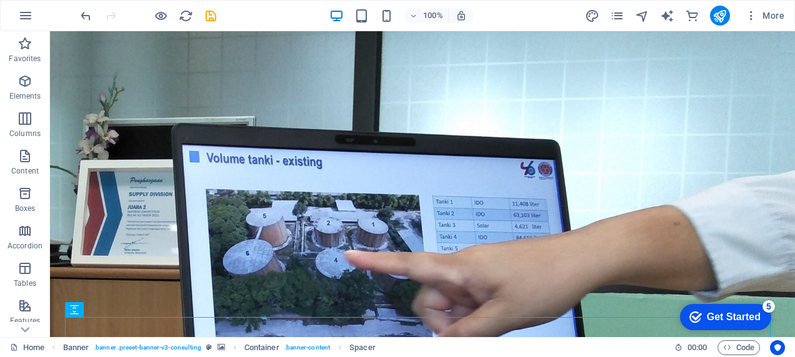
scroll to position [0, 0]
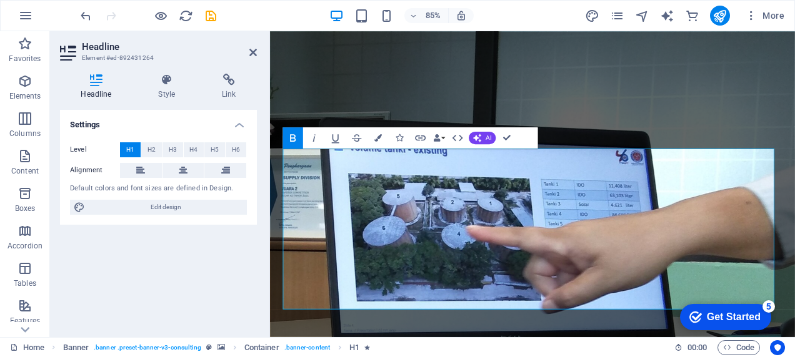
click at [292, 139] on icon "button" at bounding box center [292, 138] width 12 height 12
click at [292, 141] on icon "button" at bounding box center [293, 137] width 6 height 7
click at [379, 136] on icon "button" at bounding box center [377, 137] width 7 height 7
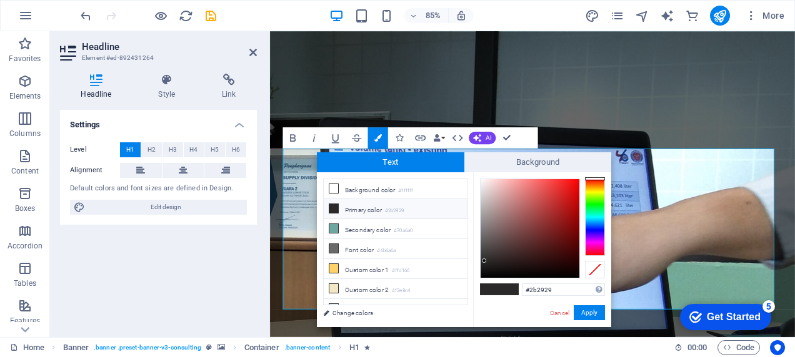
drag, startPoint x: 736, startPoint y: 340, endPoint x: 753, endPoint y: 359, distance: 25.6
click at [552, 292] on input "#2b2929" at bounding box center [563, 290] width 83 height 12
type input "#e14b4b"
click at [587, 310] on button "Apply" at bounding box center [588, 312] width 31 height 15
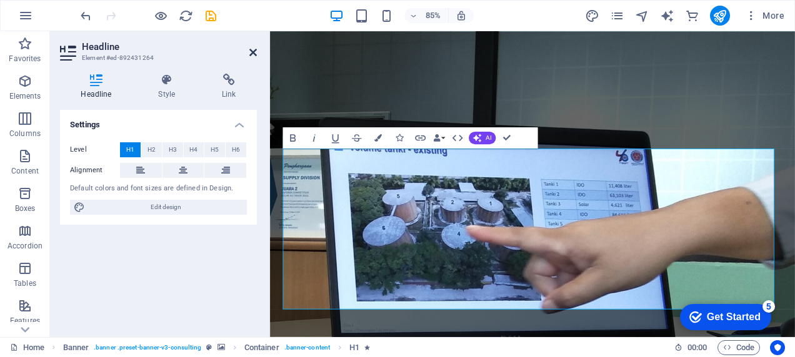
click at [252, 54] on icon at bounding box center [252, 52] width 7 height 10
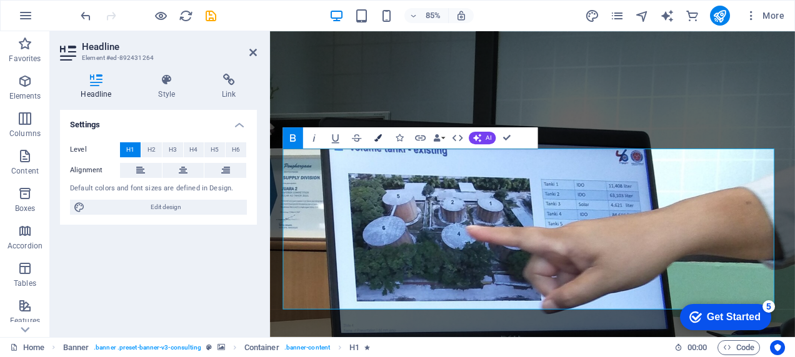
click at [377, 141] on icon "button" at bounding box center [377, 137] width 7 height 7
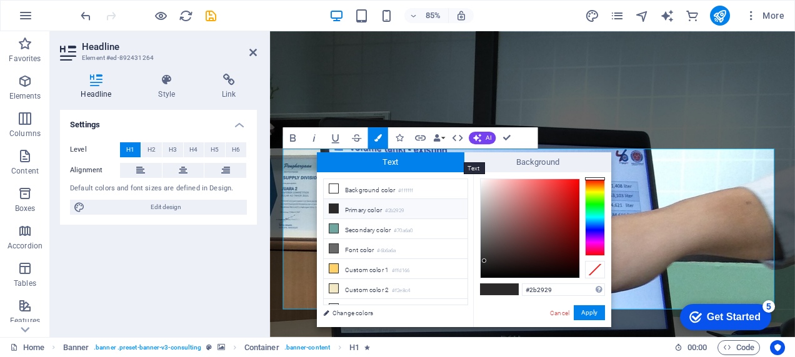
click at [383, 159] on span "Text" at bounding box center [390, 162] width 147 height 20
click at [557, 293] on input "#2b2929" at bounding box center [563, 290] width 83 height 12
click at [584, 314] on button "Apply" at bounding box center [588, 312] width 31 height 15
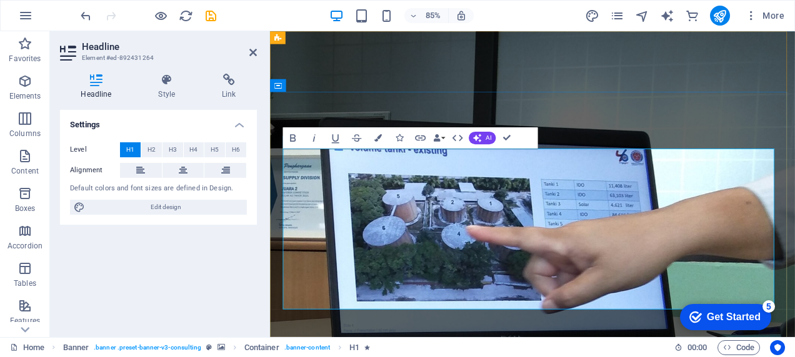
click at [257, 51] on aside "Headline Element #ed-892431264 Headline Style Link Settings Level H1 H2 H3 H4 H…" at bounding box center [160, 184] width 220 height 306
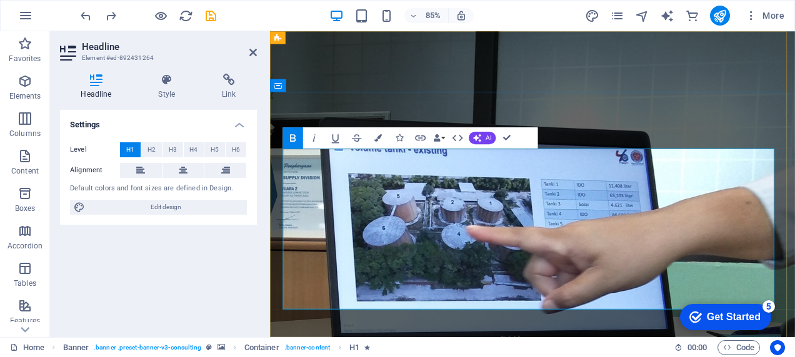
click at [292, 137] on icon "button" at bounding box center [293, 137] width 6 height 7
click at [292, 138] on icon "button" at bounding box center [293, 137] width 6 height 7
click at [315, 140] on icon "button" at bounding box center [313, 138] width 12 height 12
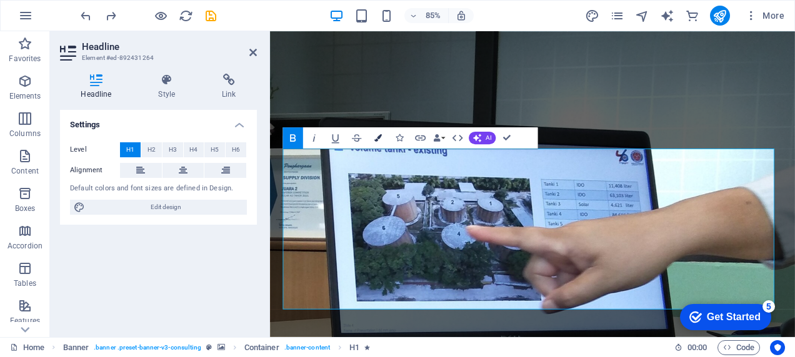
click at [380, 138] on icon "button" at bounding box center [377, 137] width 7 height 7
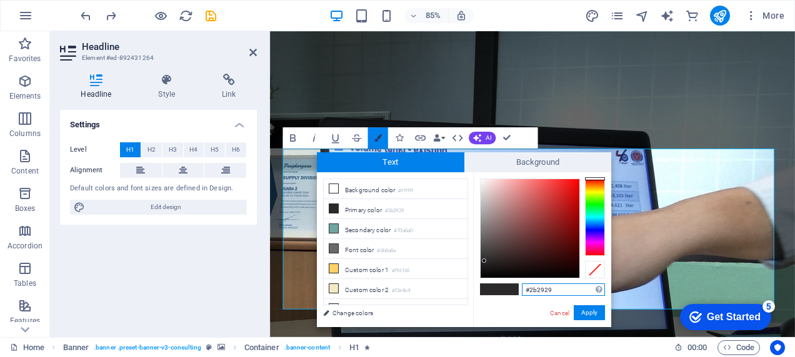
click at [379, 141] on icon "button" at bounding box center [377, 137] width 7 height 7
click at [384, 164] on span "Text" at bounding box center [390, 162] width 147 height 20
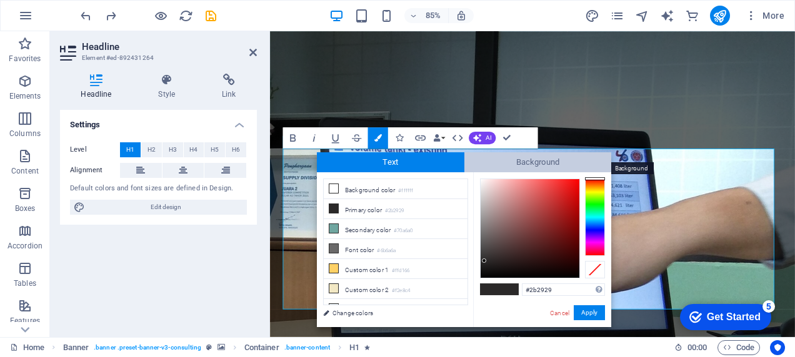
click at [529, 166] on span "Background" at bounding box center [537, 162] width 147 height 20
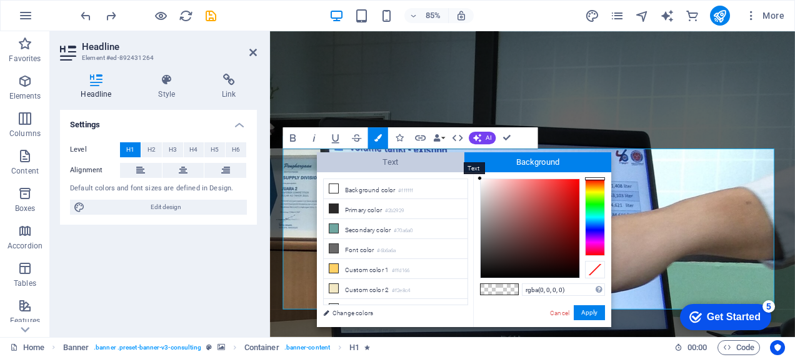
click at [396, 165] on span "Text" at bounding box center [390, 162] width 147 height 20
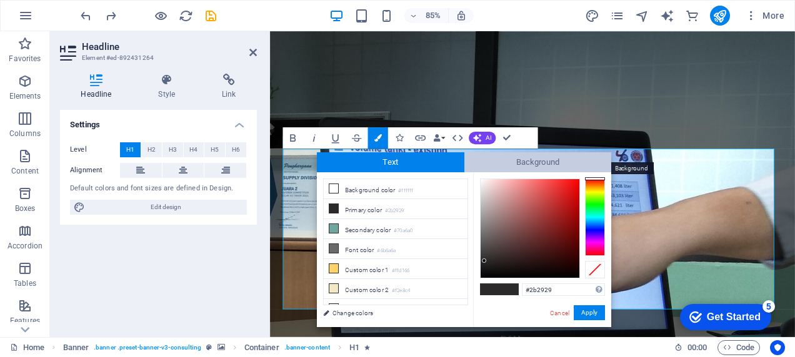
click at [508, 159] on span "Background" at bounding box center [537, 162] width 147 height 20
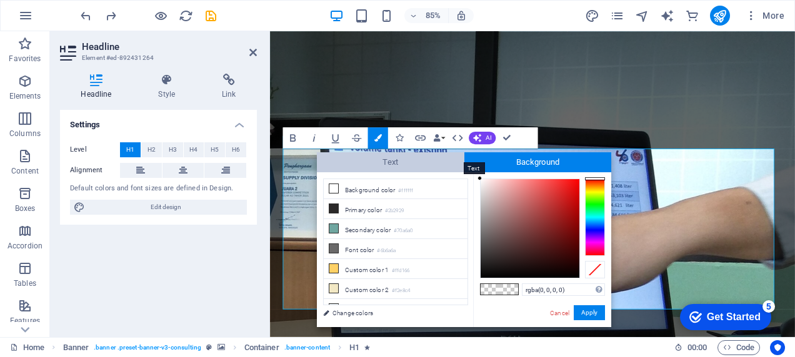
click at [392, 164] on span "Text" at bounding box center [390, 162] width 147 height 20
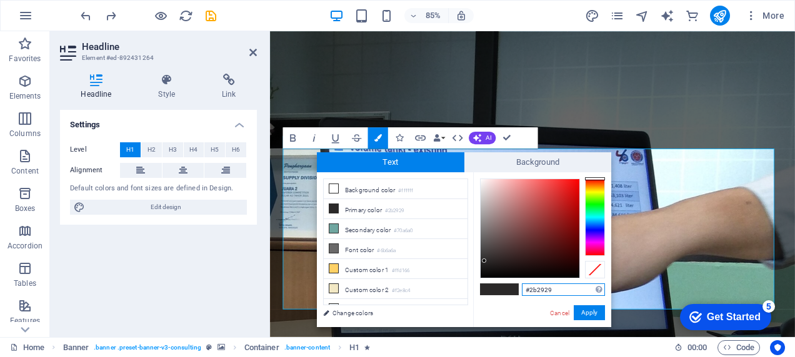
drag, startPoint x: 568, startPoint y: 291, endPoint x: 560, endPoint y: 289, distance: 8.3
click at [560, 289] on input "#2b2929" at bounding box center [563, 290] width 83 height 12
type input "#"
type input "rgb(225, 75, 75)"
click at [593, 316] on button "Apply" at bounding box center [588, 312] width 31 height 15
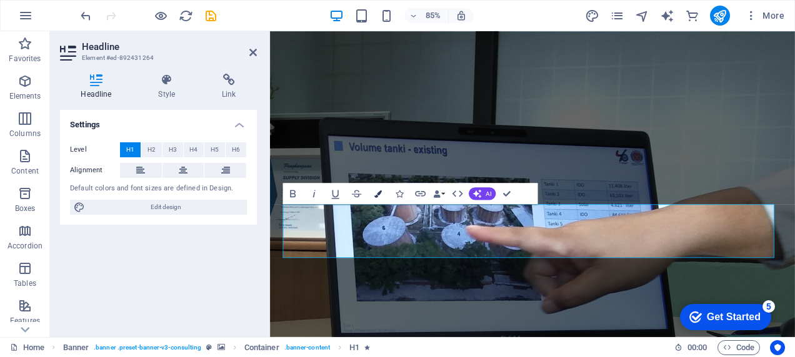
click at [379, 194] on icon "button" at bounding box center [377, 193] width 7 height 7
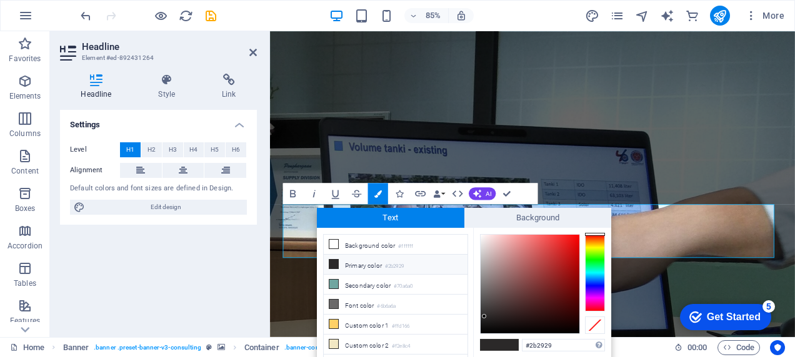
scroll to position [7, 0]
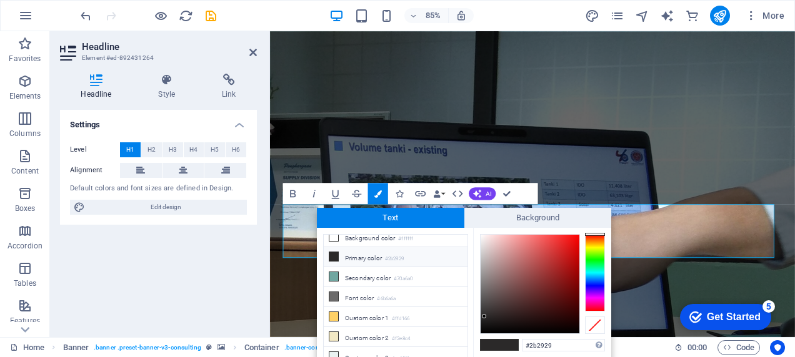
click at [374, 259] on li "Primary color #2b2929" at bounding box center [396, 257] width 144 height 20
click at [369, 278] on li "Secondary color #70a6a0" at bounding box center [396, 277] width 144 height 20
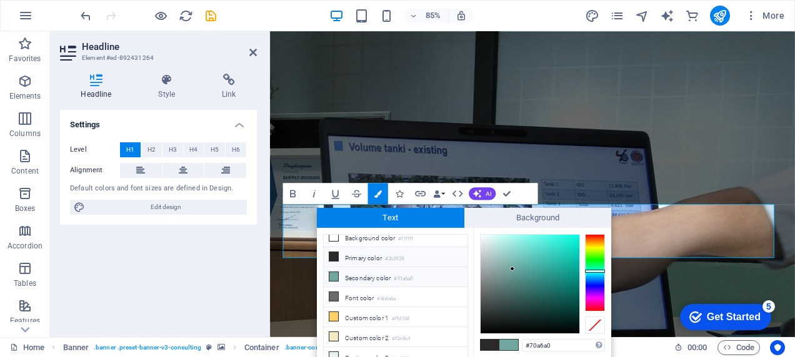
click at [364, 258] on li "Primary color #2b2929" at bounding box center [396, 257] width 144 height 20
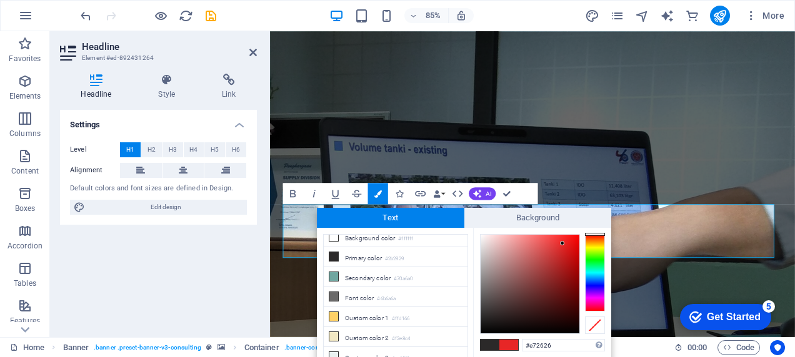
click at [562, 244] on div at bounding box center [529, 284] width 99 height 99
click at [562, 249] on div at bounding box center [529, 284] width 99 height 99
click at [561, 242] on div at bounding box center [529, 284] width 99 height 99
click at [555, 243] on div at bounding box center [554, 243] width 4 height 4
click at [553, 349] on input "#e93838" at bounding box center [563, 345] width 83 height 12
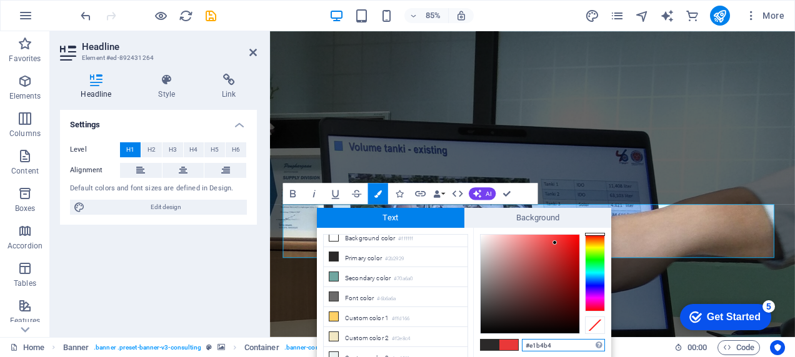
click at [571, 345] on input "#e1b4b4" at bounding box center [563, 345] width 83 height 12
type input "#e1b4b4"
click at [595, 326] on div at bounding box center [595, 325] width 20 height 17
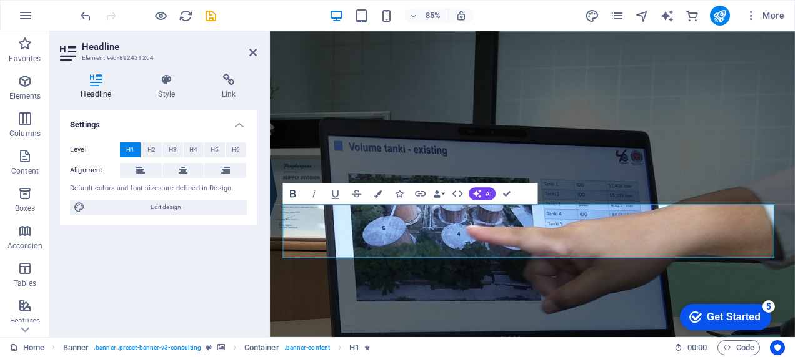
drag, startPoint x: 223, startPoint y: 243, endPoint x: 289, endPoint y: 194, distance: 82.1
click at [289, 194] on icon "button" at bounding box center [292, 193] width 12 height 12
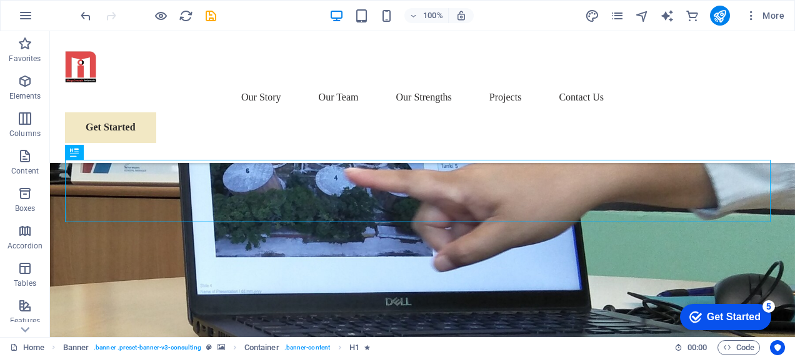
scroll to position [100, 0]
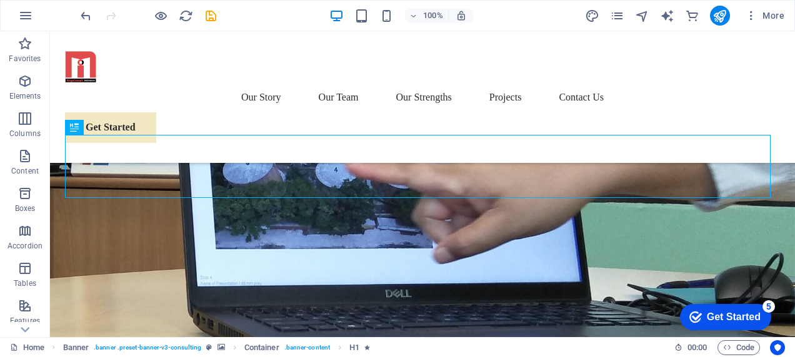
drag, startPoint x: 125, startPoint y: 161, endPoint x: 80, endPoint y: 169, distance: 45.7
drag, startPoint x: 120, startPoint y: 161, endPoint x: 102, endPoint y: 182, distance: 27.9
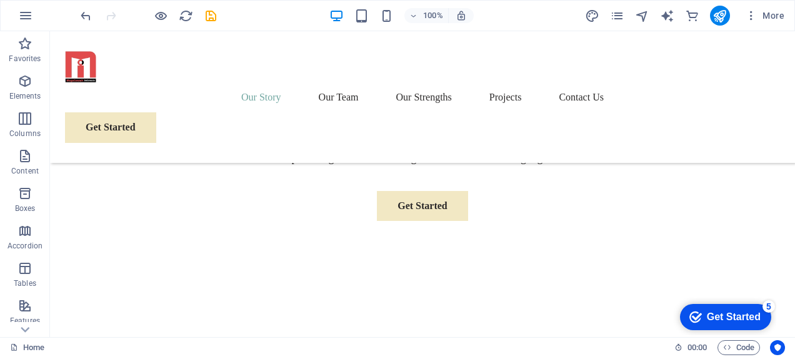
scroll to position [591, 0]
